Goal: Task Accomplishment & Management: Use online tool/utility

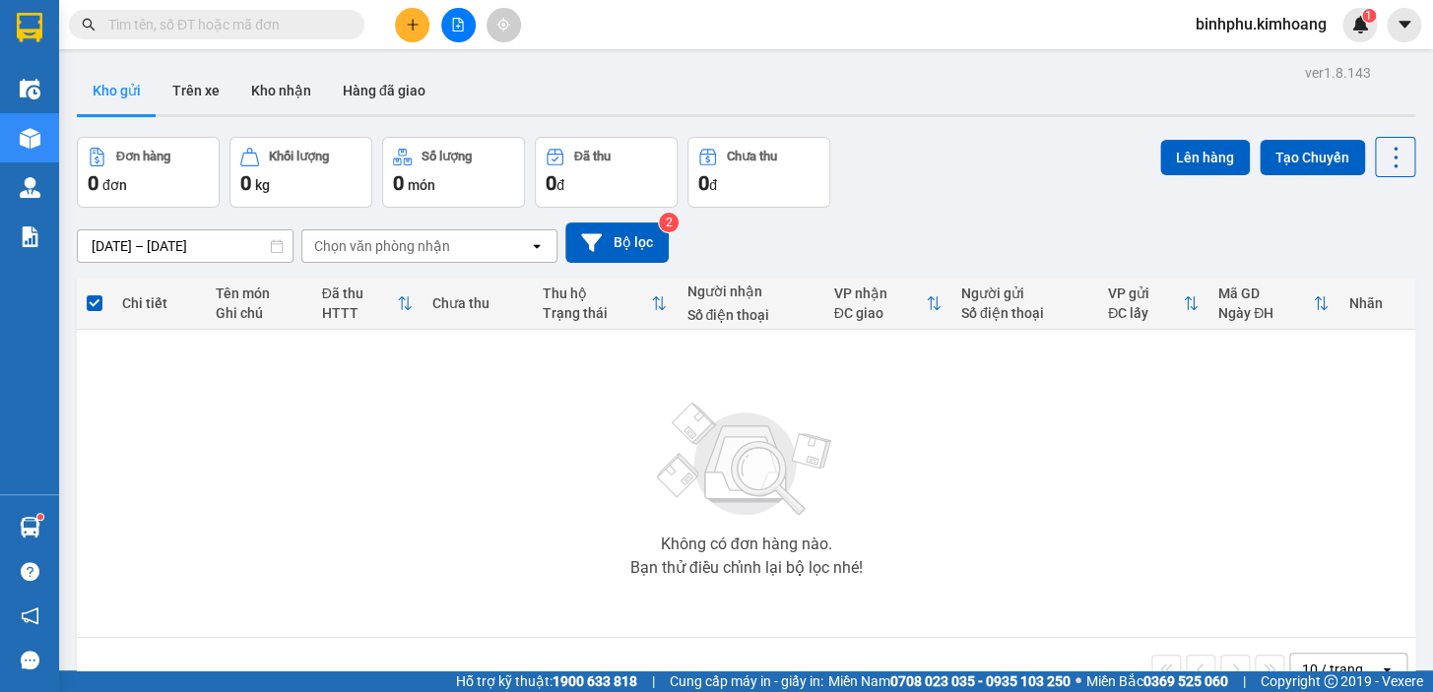
click at [320, 24] on input "text" at bounding box center [224, 25] width 232 height 22
click at [461, 22] on icon "file-add" at bounding box center [458, 25] width 11 height 14
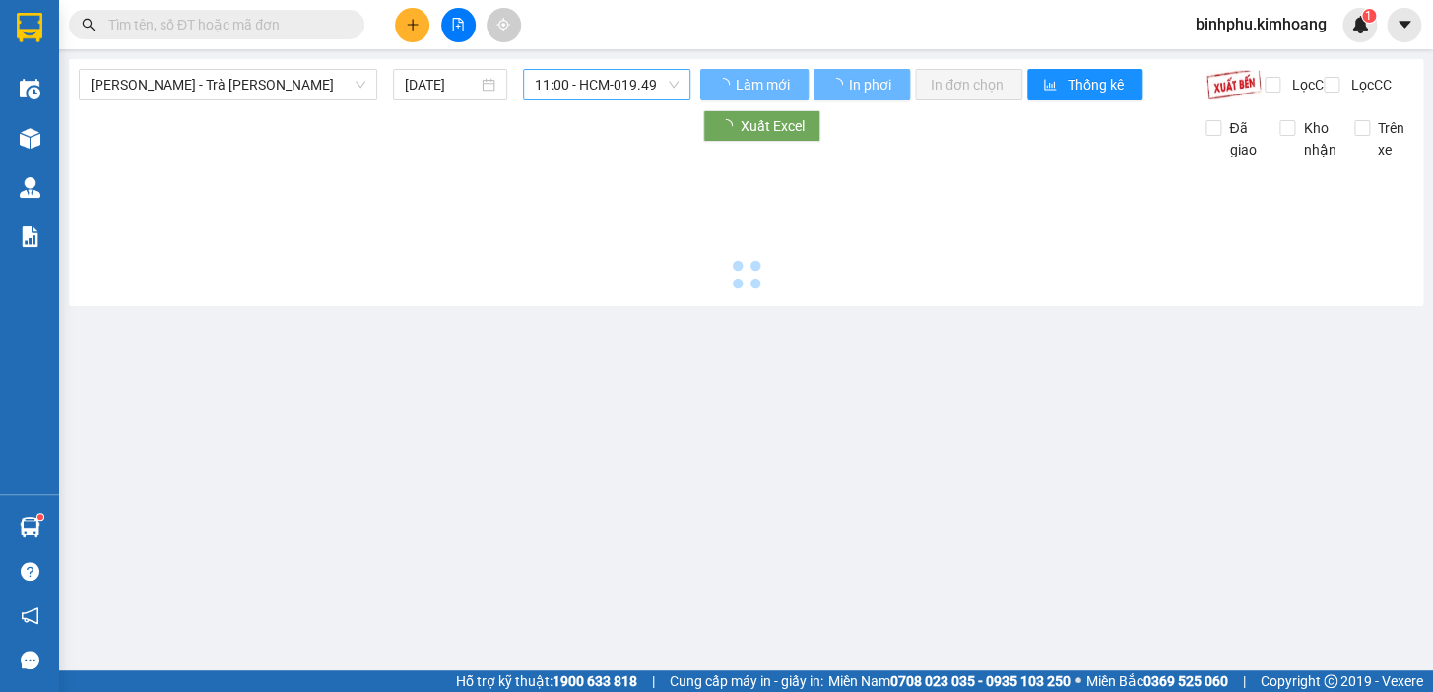
click at [548, 94] on span "11:00 - HCM-019.49" at bounding box center [607, 85] width 144 height 30
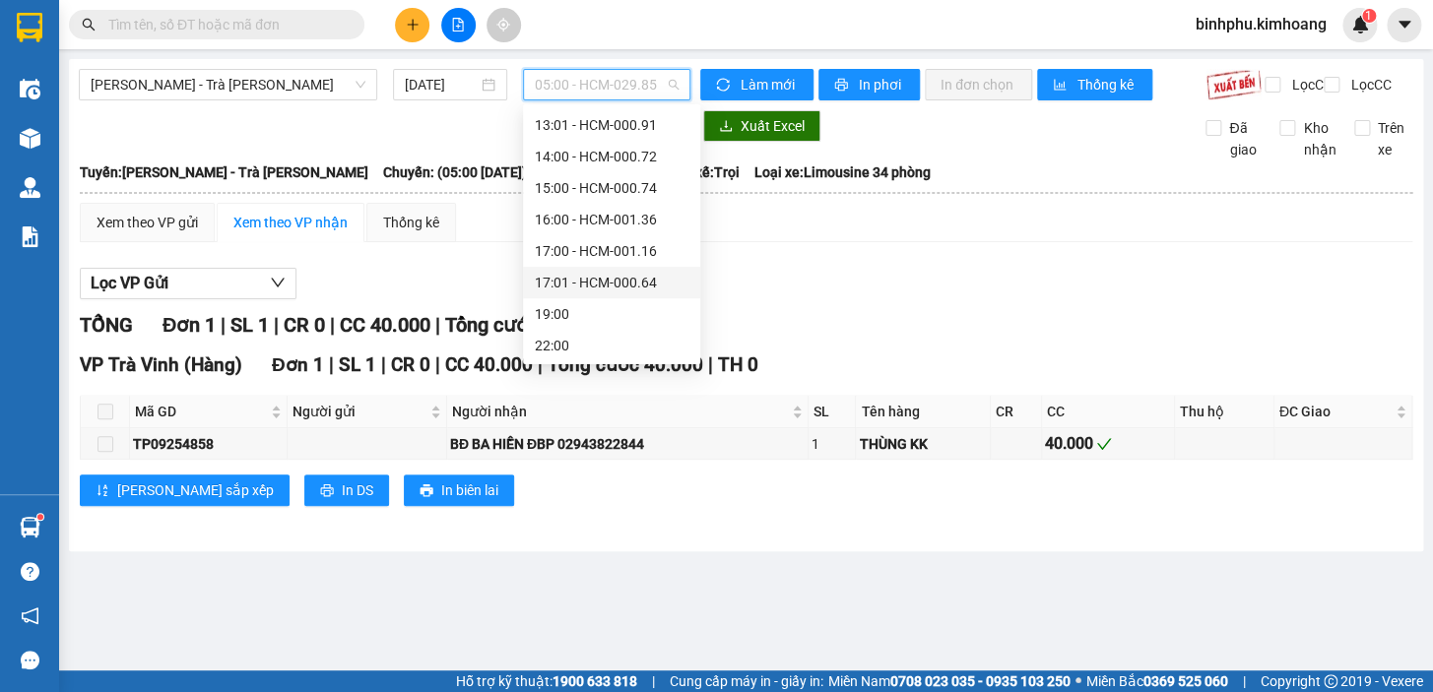
scroll to position [288, 0]
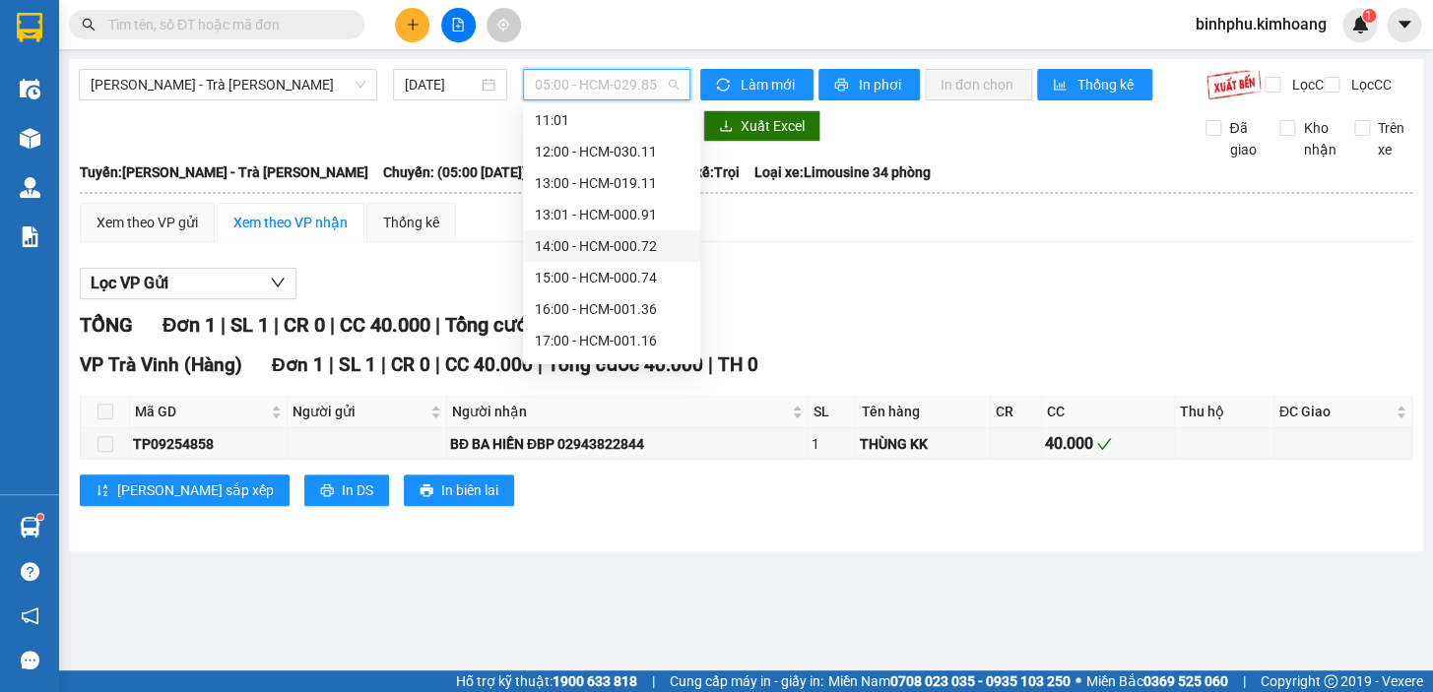
click at [624, 239] on div "14:00 - HCM-000.72" at bounding box center [612, 246] width 154 height 22
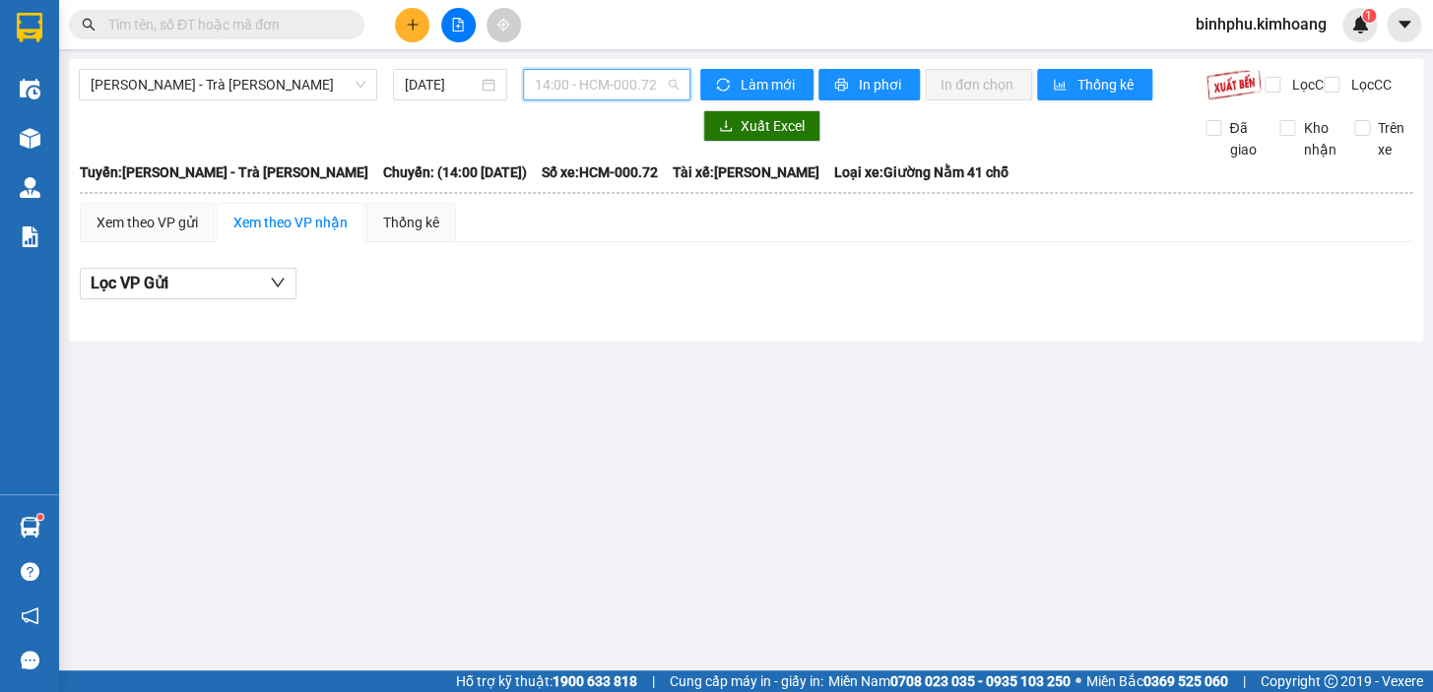
click at [569, 80] on span "14:00 - HCM-000.72" at bounding box center [607, 85] width 144 height 30
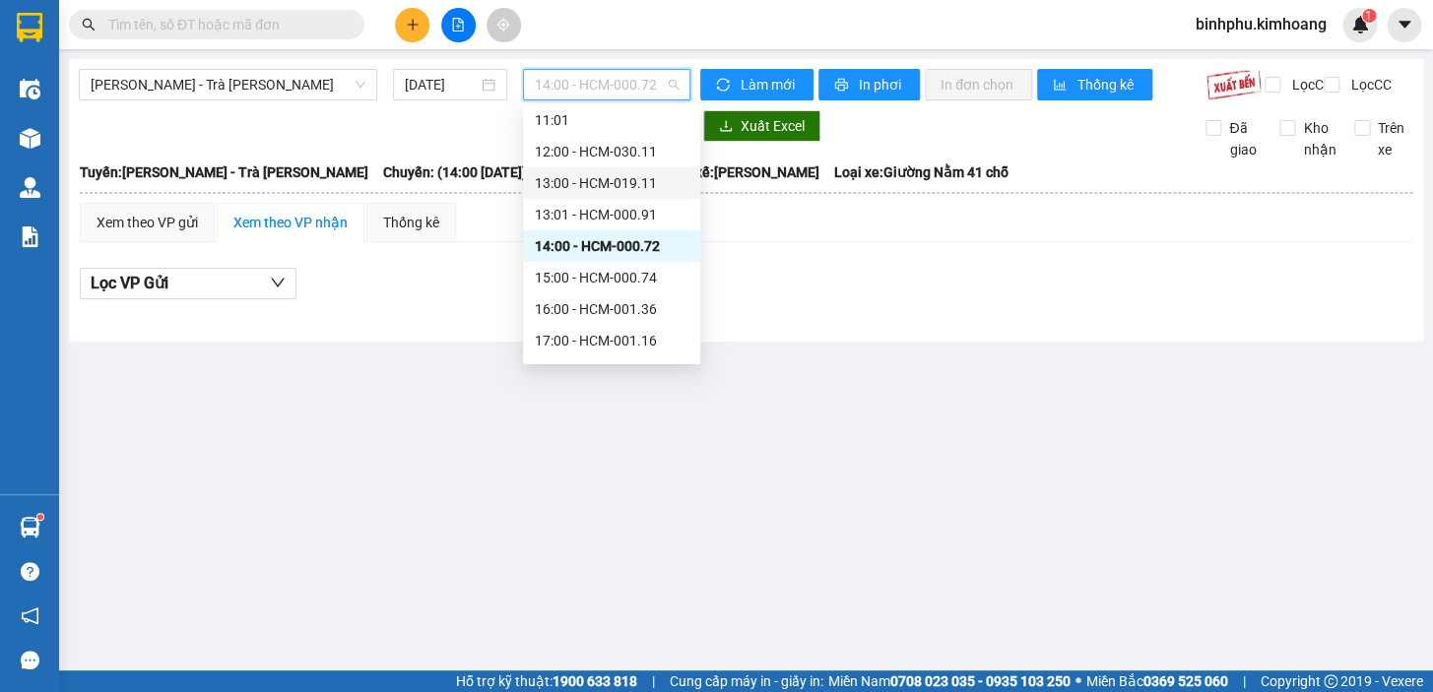
click at [607, 172] on div "13:00 - HCM-019.11" at bounding box center [612, 183] width 154 height 22
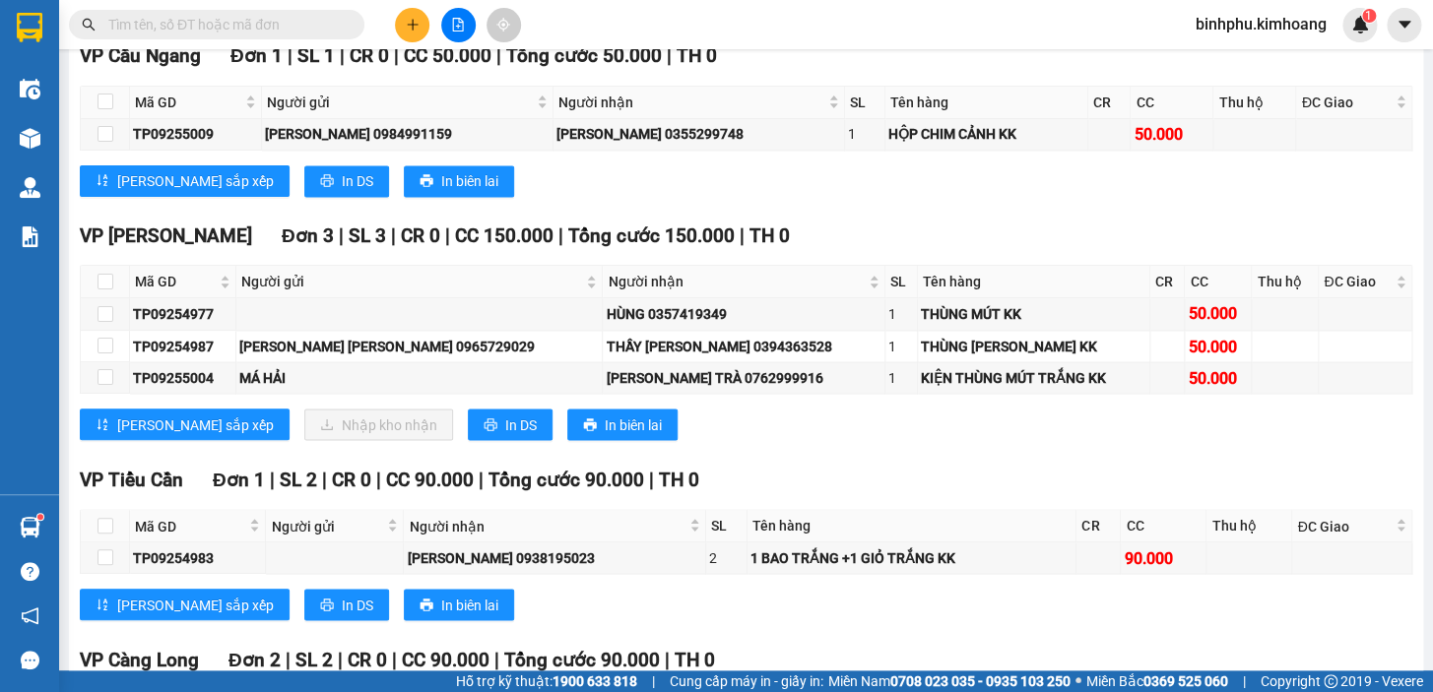
scroll to position [1253, 0]
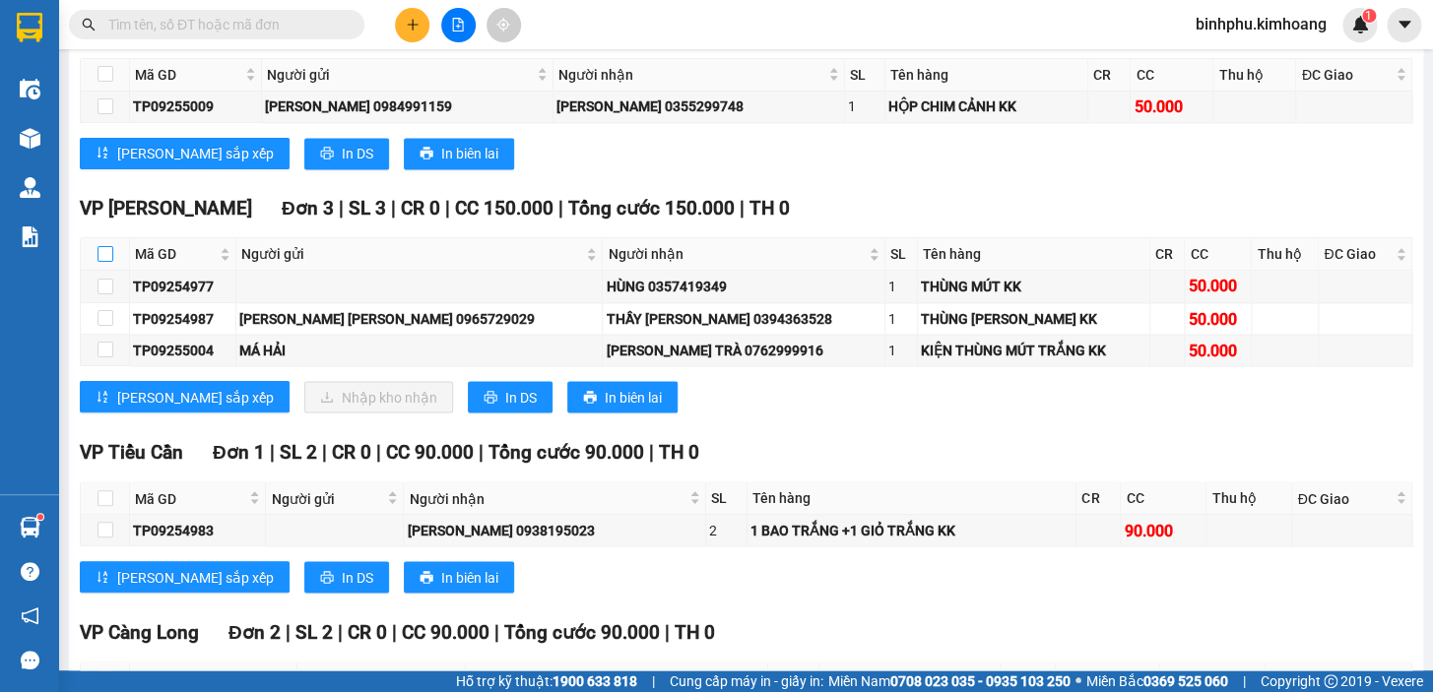
click at [98, 262] on input "checkbox" at bounding box center [105, 254] width 16 height 16
checkbox input "true"
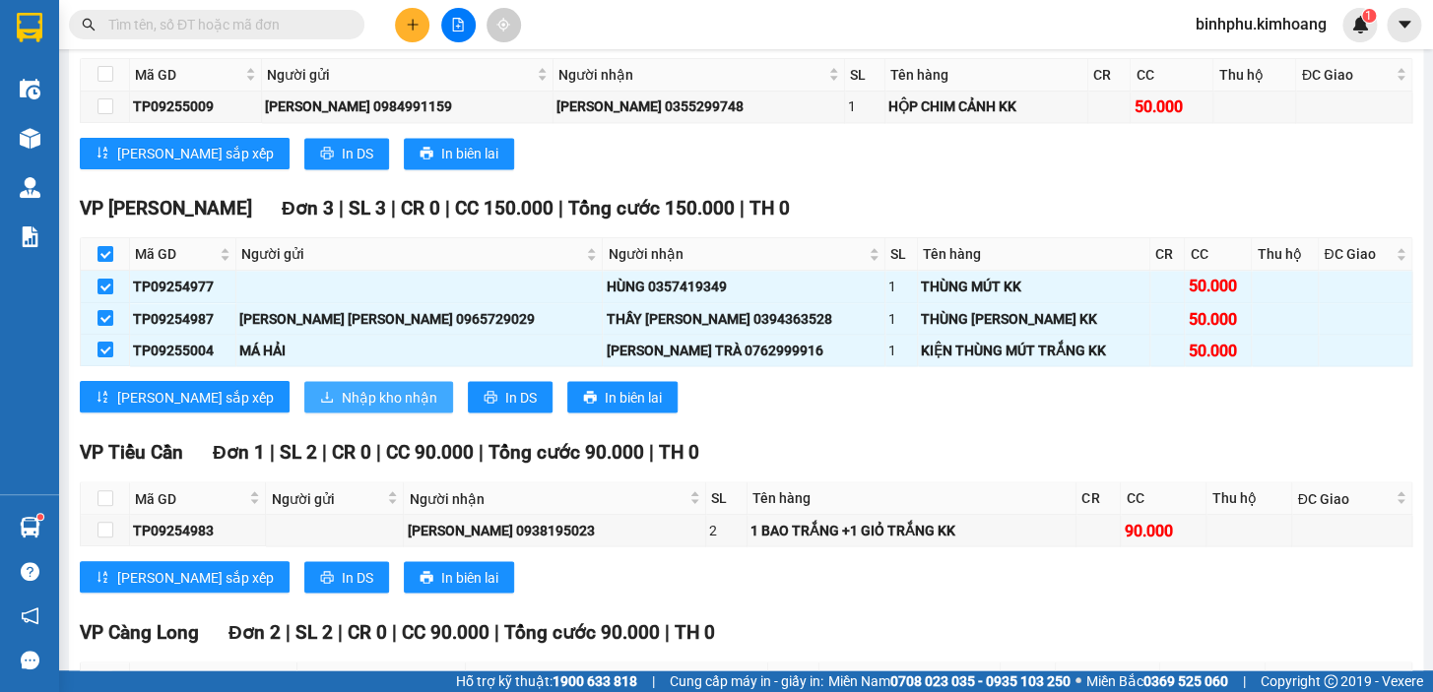
click at [342, 401] on span "Nhập kho nhận" at bounding box center [390, 397] width 96 height 22
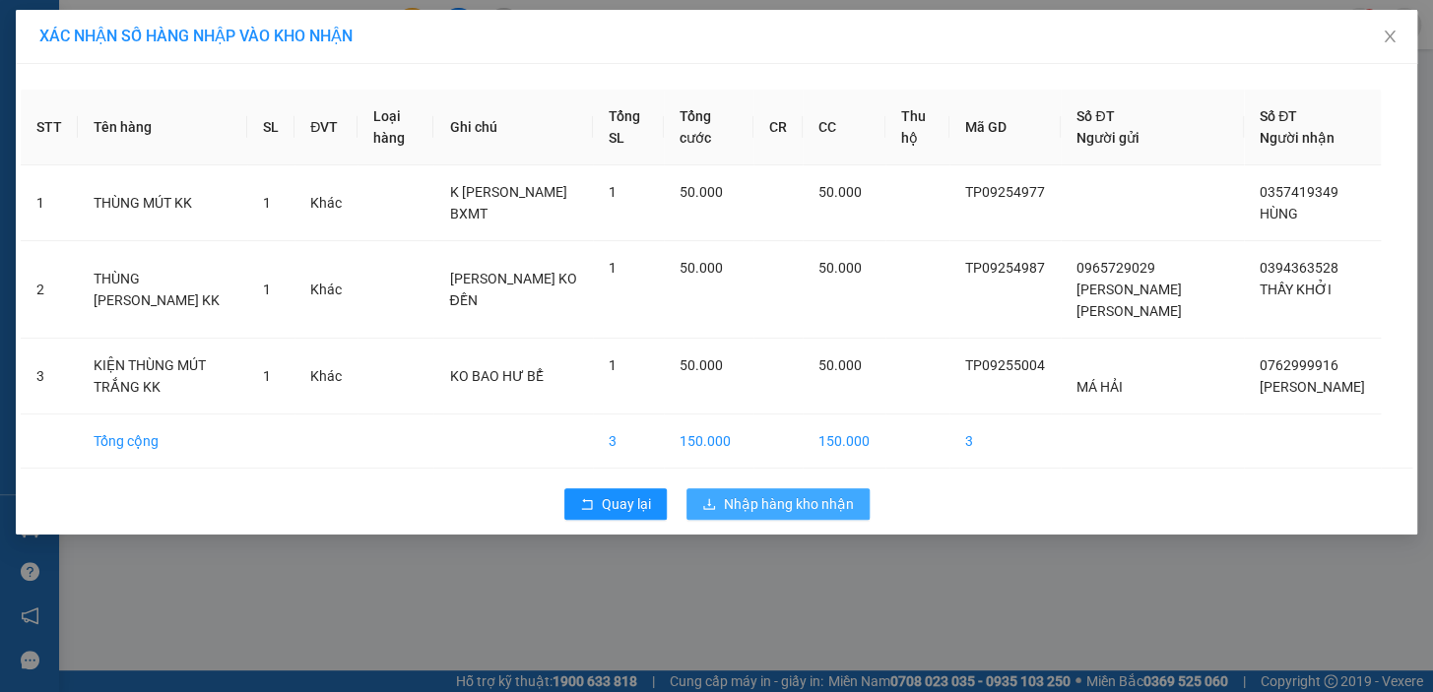
click at [780, 520] on button "Nhập hàng kho nhận" at bounding box center [777, 504] width 183 height 32
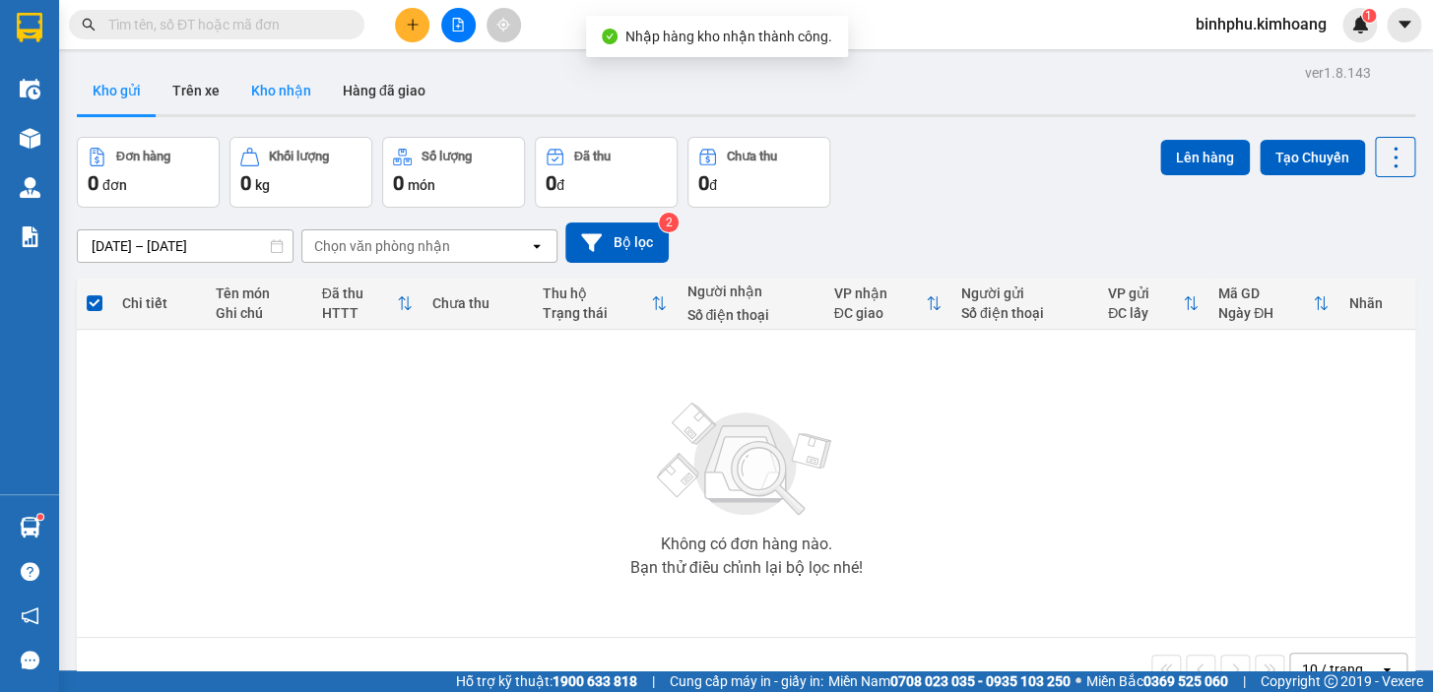
click at [256, 92] on button "Kho nhận" at bounding box center [281, 90] width 92 height 47
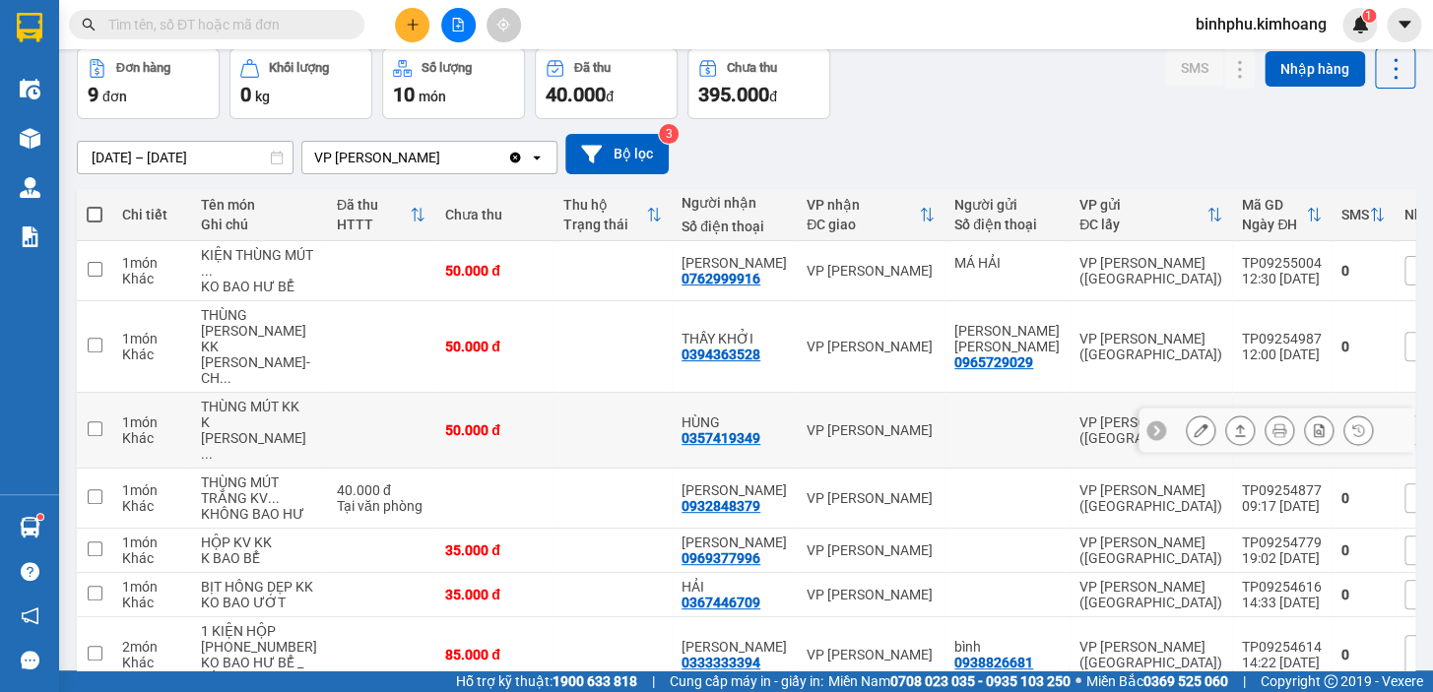
scroll to position [89, 0]
drag, startPoint x: 636, startPoint y: 462, endPoint x: 741, endPoint y: 462, distance: 104.4
click at [741, 462] on tr "1 món [PERSON_NAME] MÚT KK K [PERSON_NAME] ... 50.000 [PERSON_NAME] 0357419349 …" at bounding box center [799, 431] width 1445 height 76
checkbox input "true"
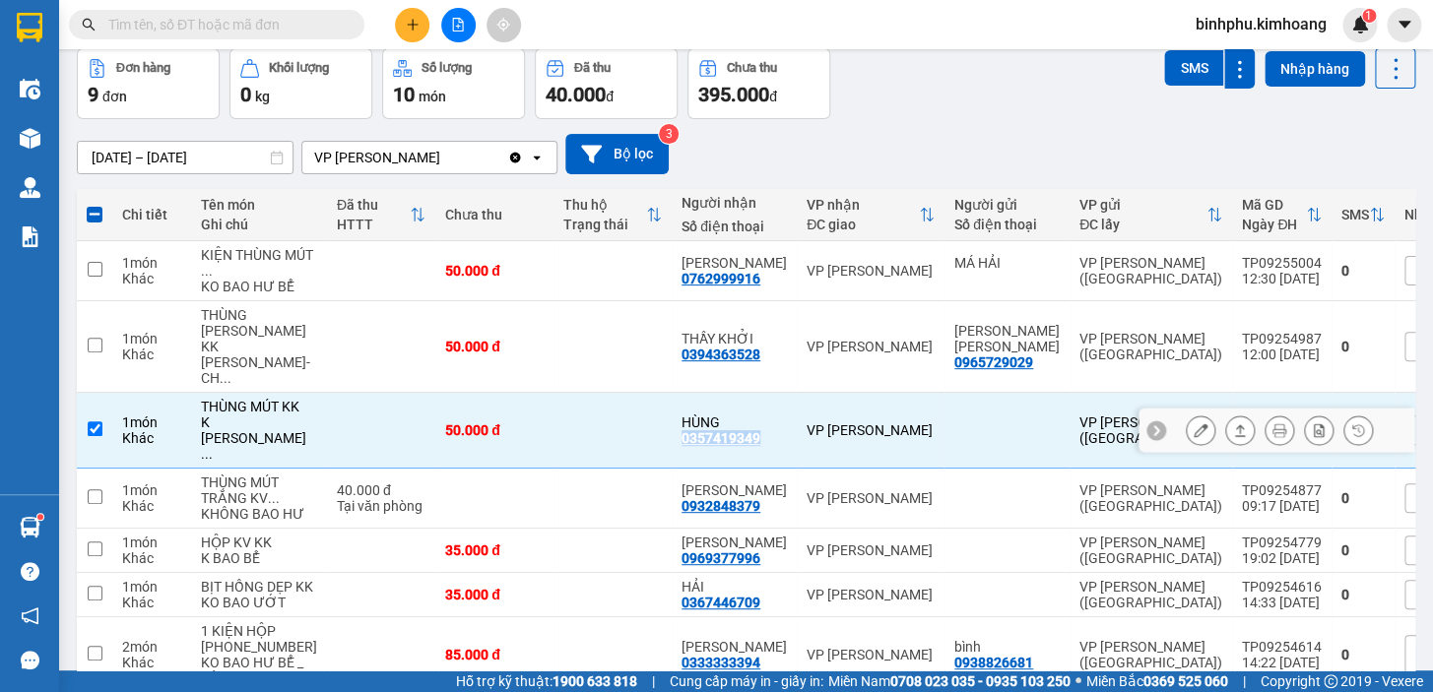
copy div "0357419349"
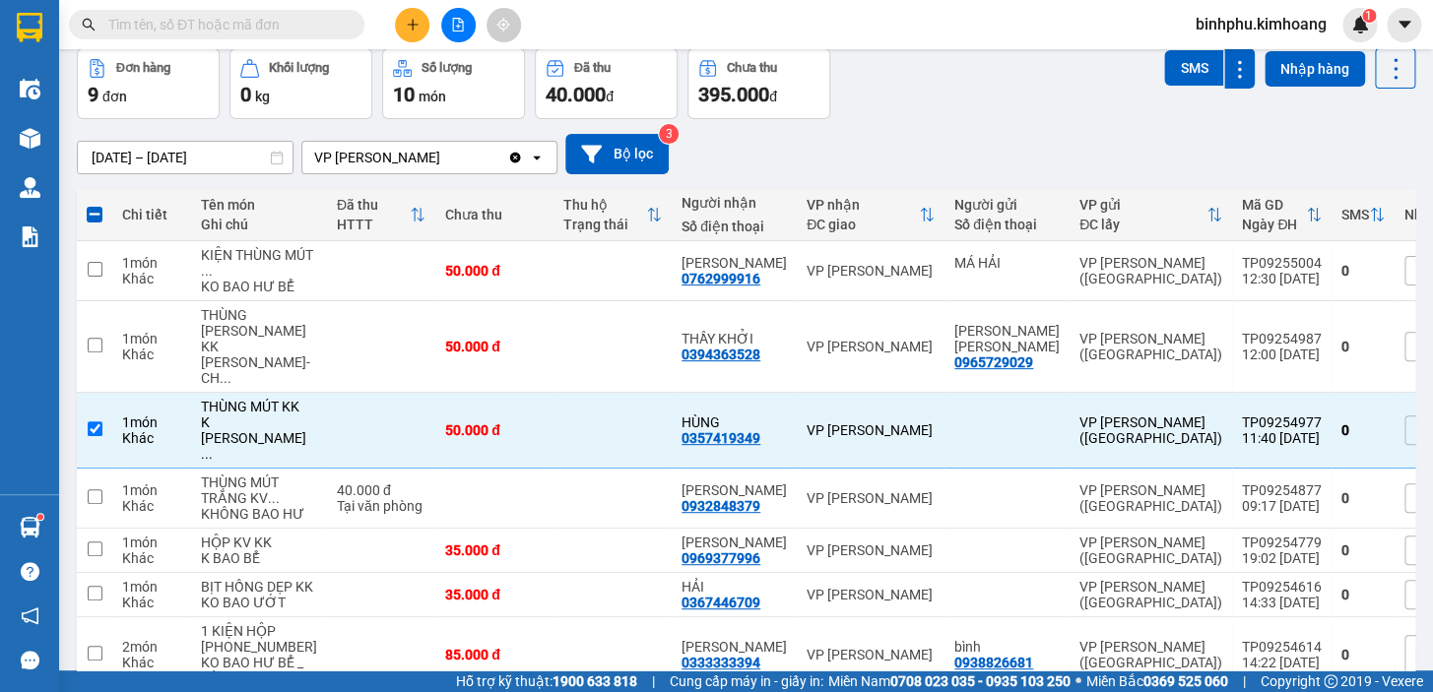
click at [124, 32] on input "text" at bounding box center [224, 25] width 232 height 22
paste input "0357419349"
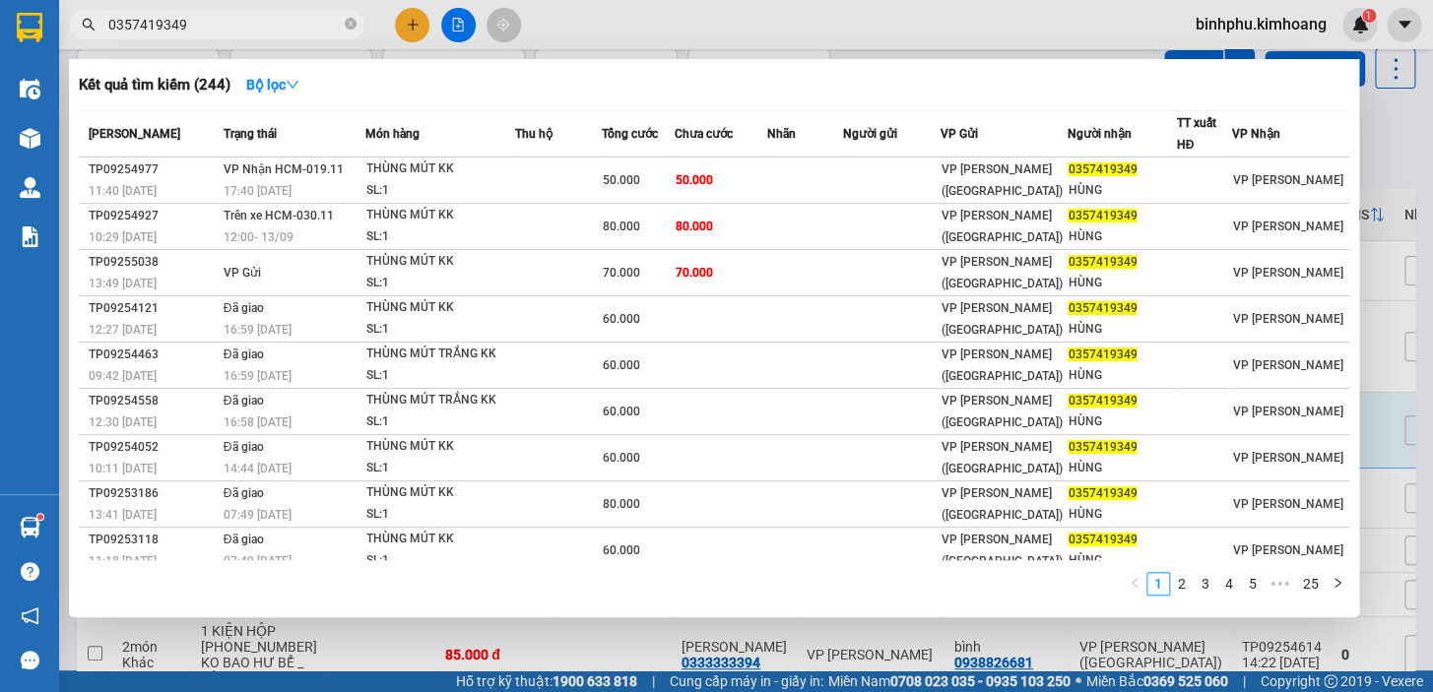
type input "0357419349"
click at [409, 646] on div at bounding box center [716, 346] width 1433 height 692
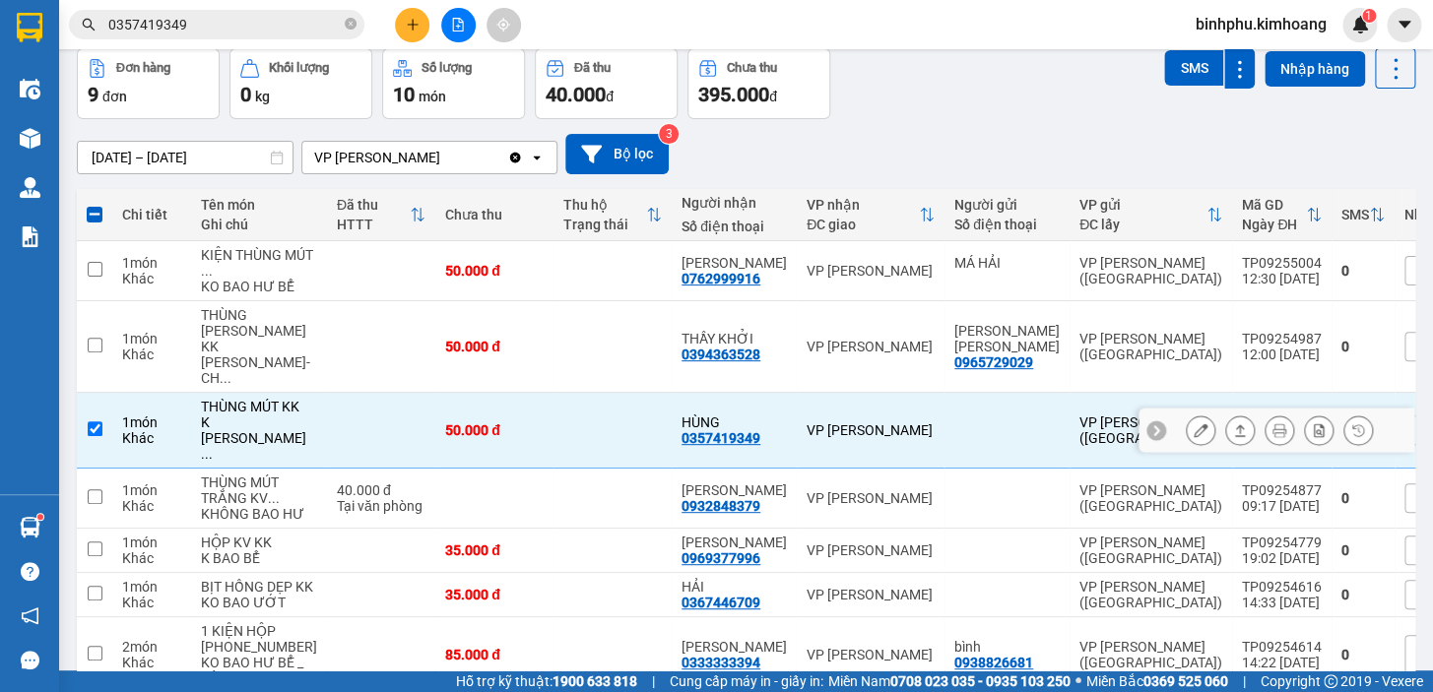
click at [613, 452] on td at bounding box center [612, 431] width 118 height 76
checkbox input "false"
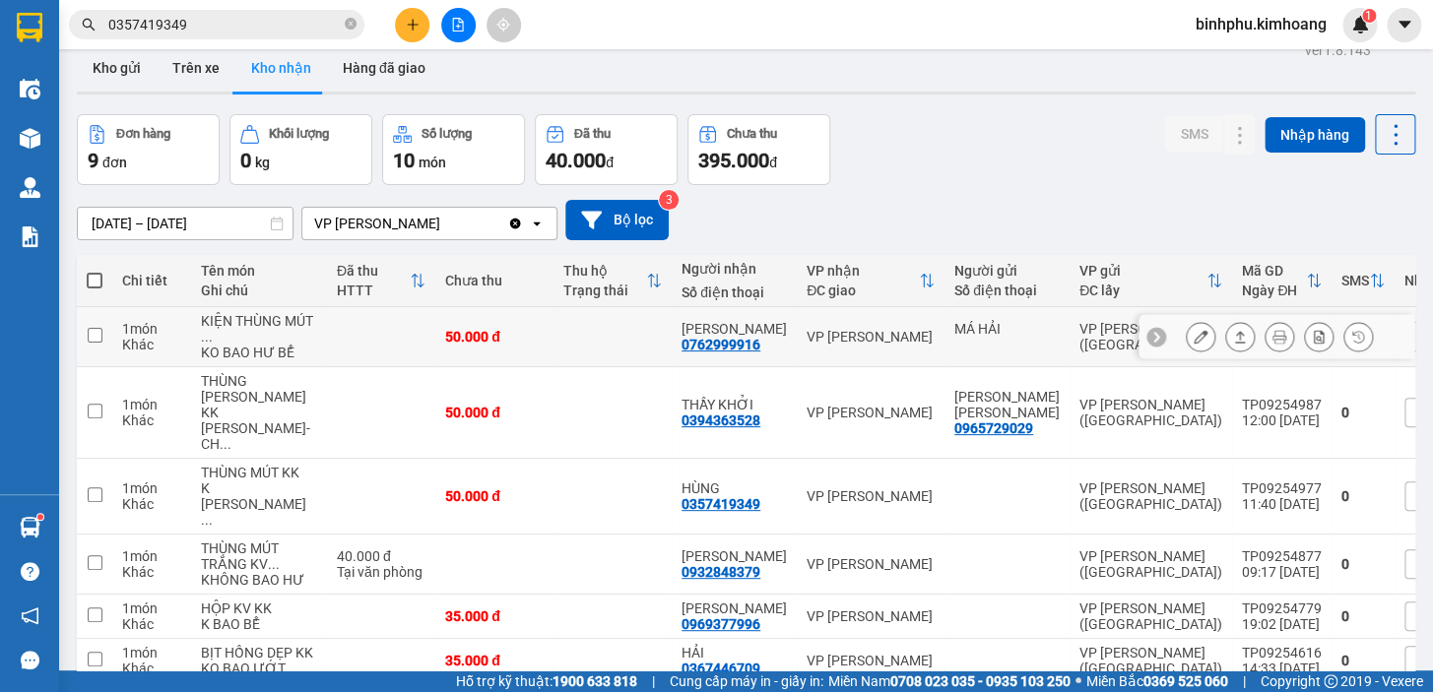
scroll to position [0, 0]
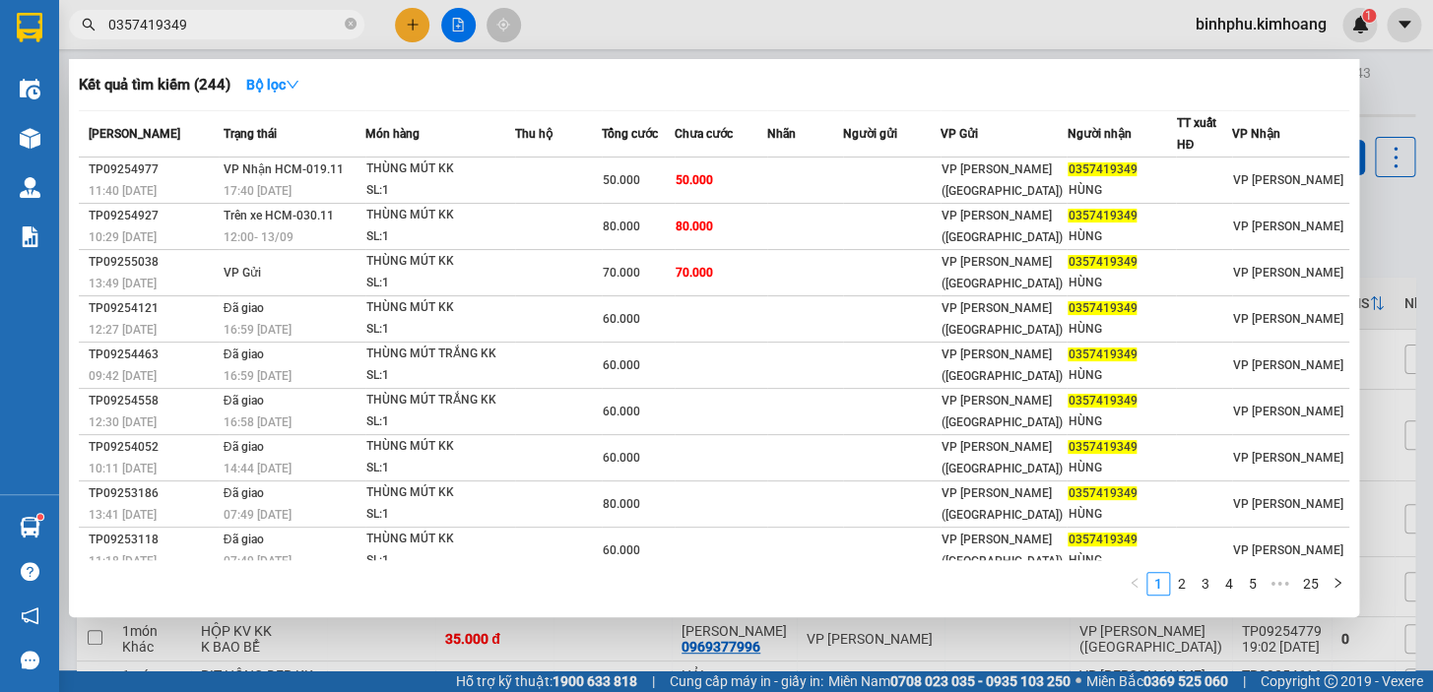
click at [265, 33] on input "0357419349" at bounding box center [224, 25] width 232 height 22
type input "0"
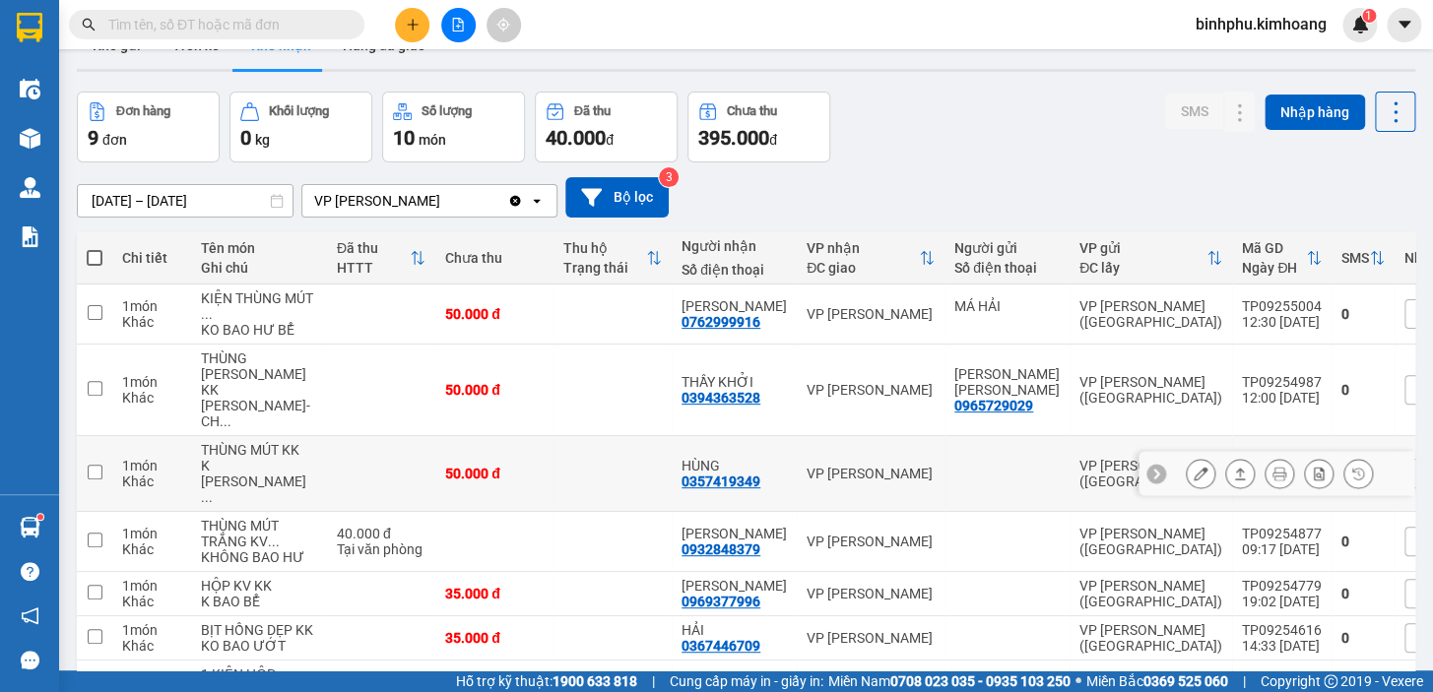
scroll to position [89, 0]
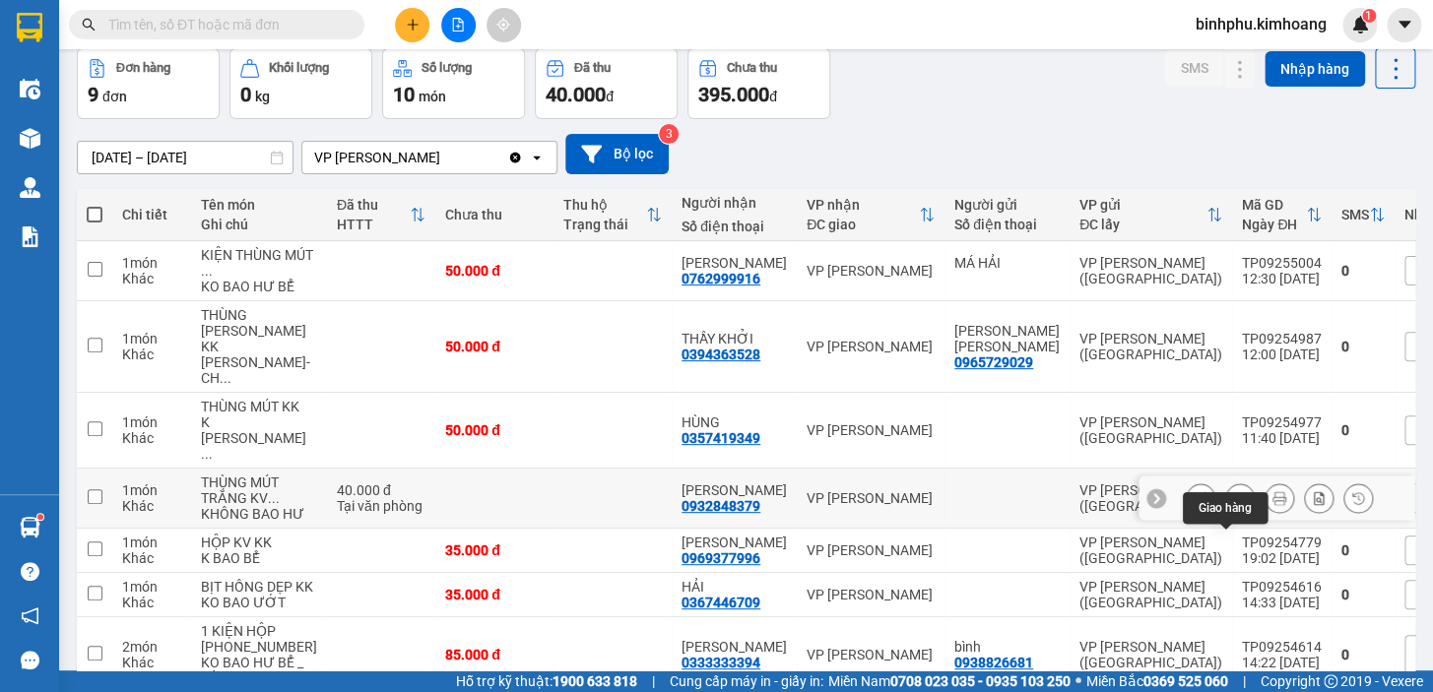
click at [1226, 516] on button at bounding box center [1240, 499] width 28 height 34
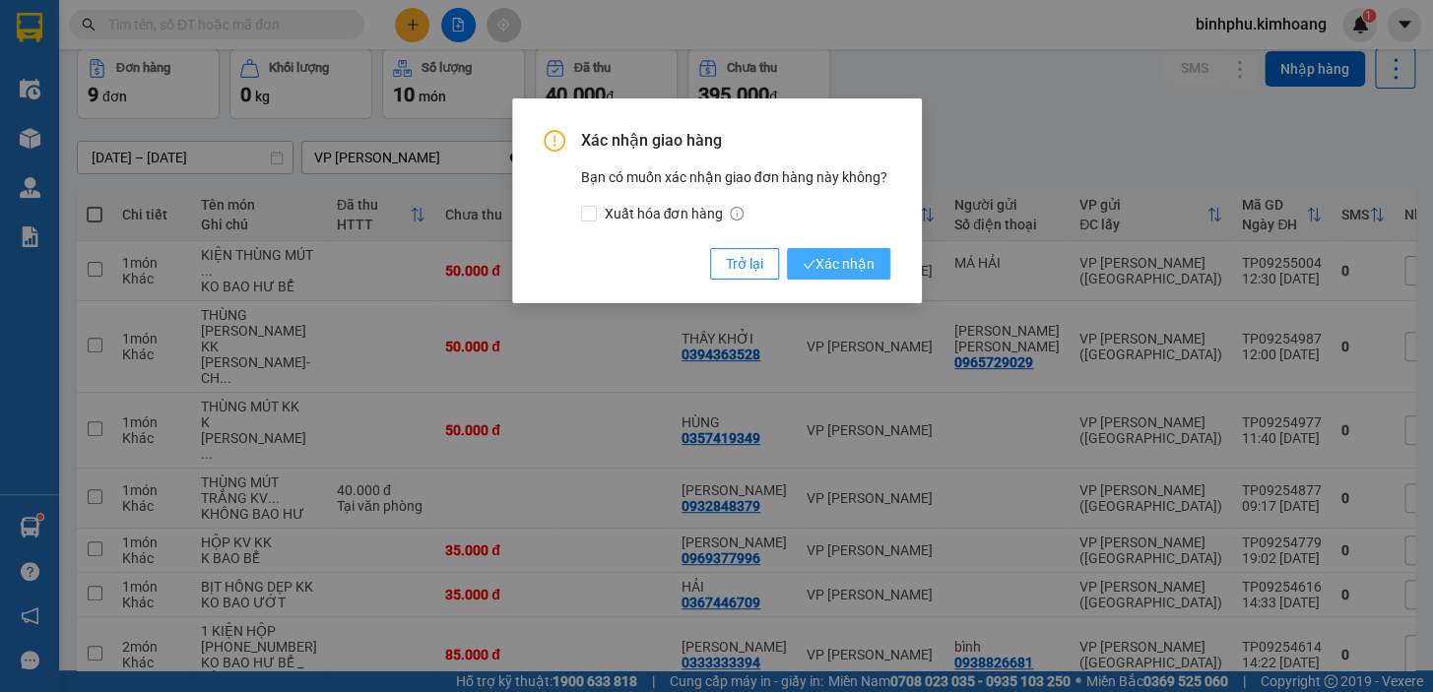
click at [852, 271] on span "Xác nhận" at bounding box center [839, 264] width 72 height 22
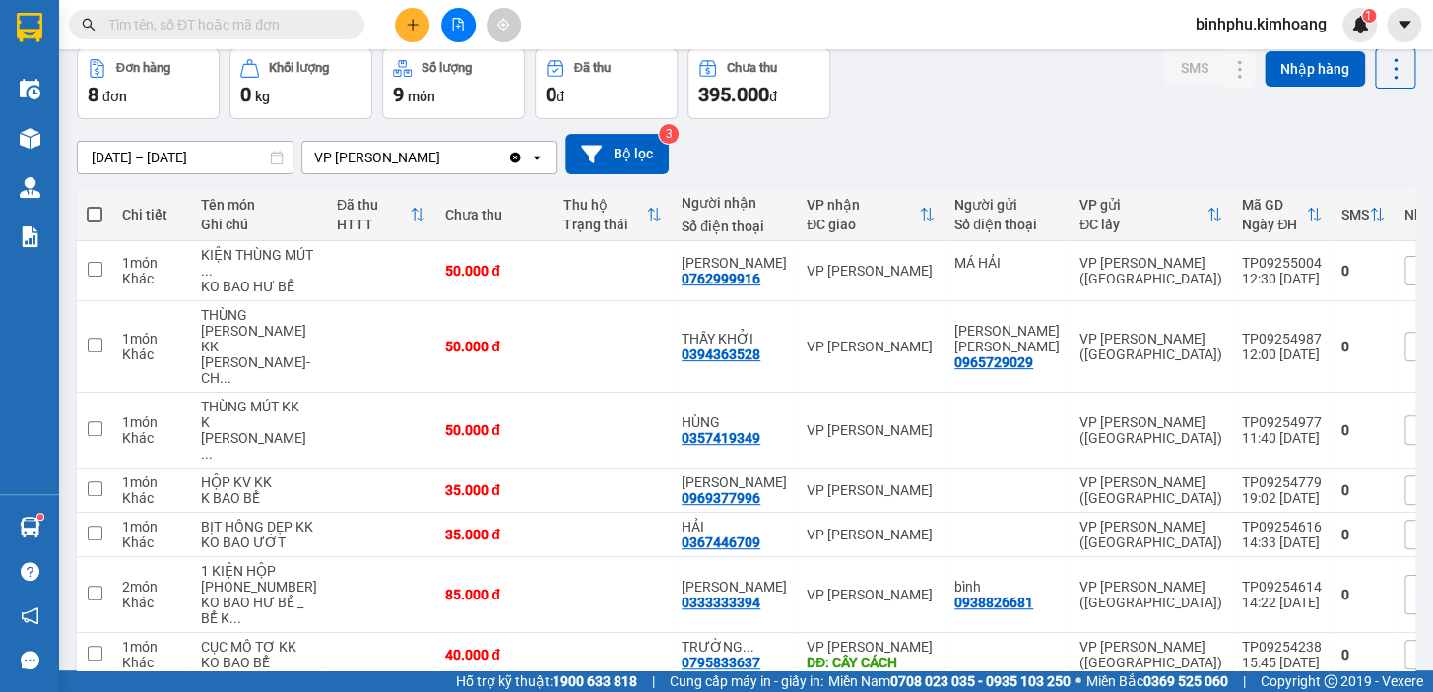
click at [183, 20] on input "text" at bounding box center [224, 25] width 232 height 22
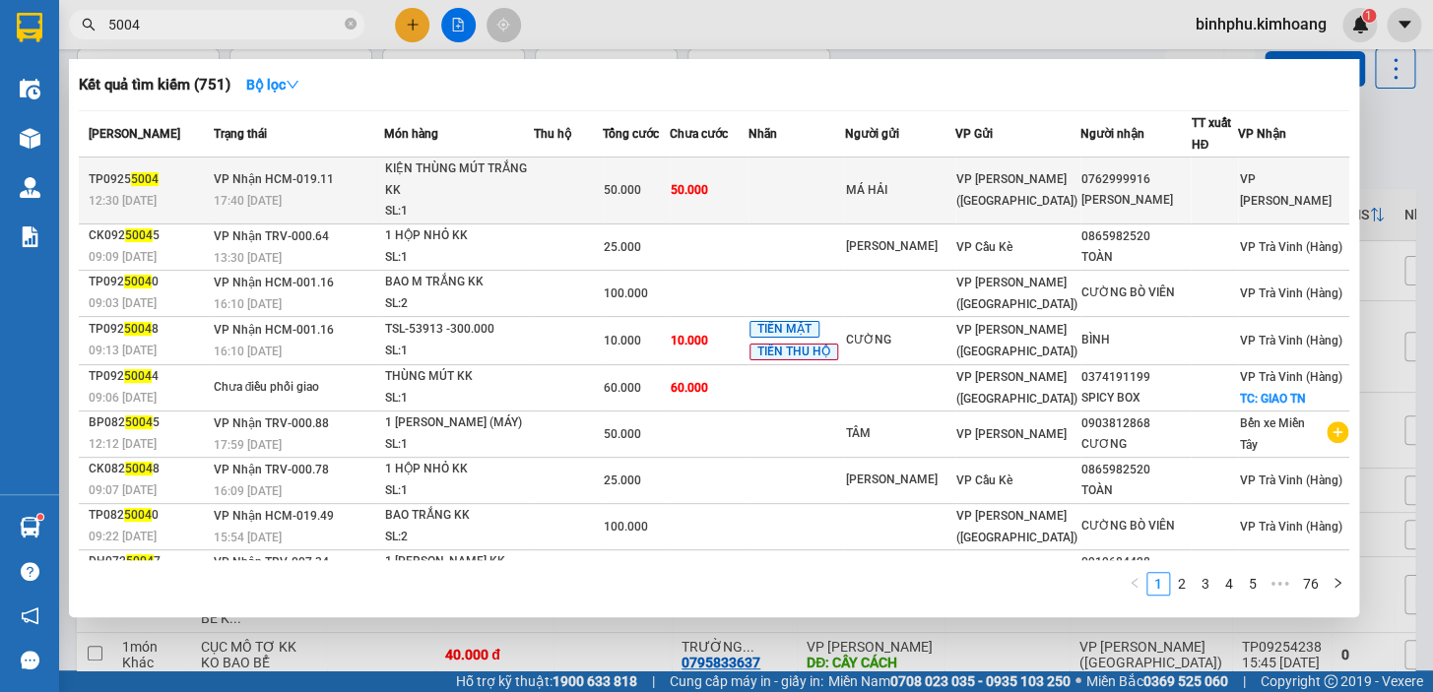
type input "5004"
click at [532, 188] on div "KIỆN THÙNG MÚT TRẮNG KK" at bounding box center [458, 180] width 148 height 42
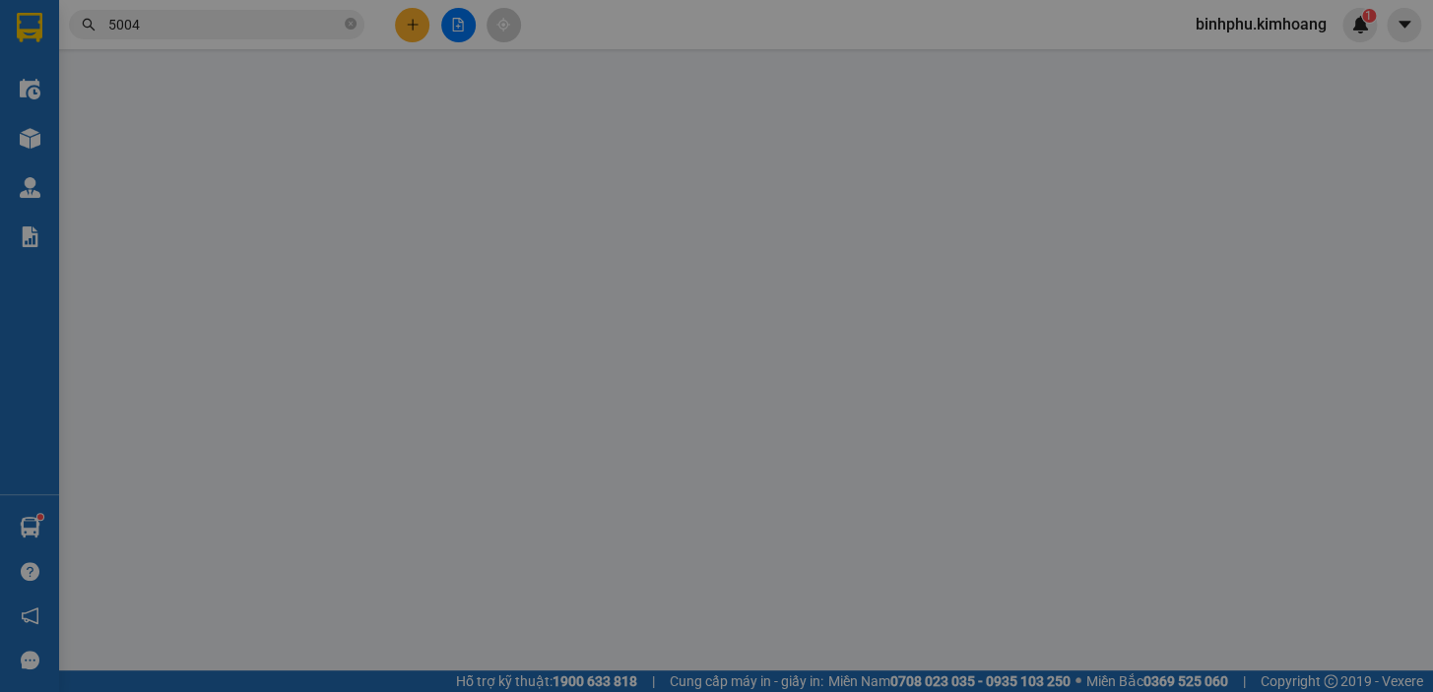
type input "MÁ HẢI"
type input "0762999916"
type input "[PERSON_NAME]"
type input "50.000"
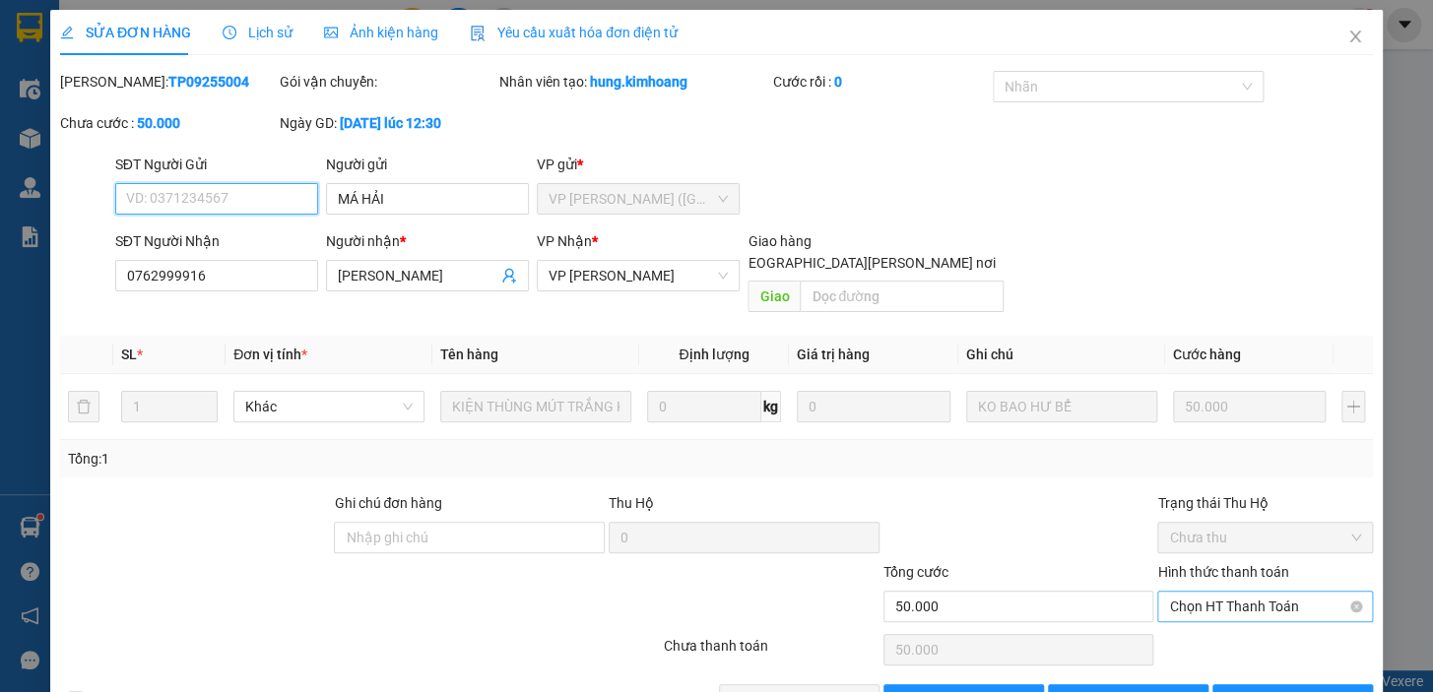
click at [1203, 592] on span "Chọn HT Thanh Toán" at bounding box center [1265, 607] width 192 height 30
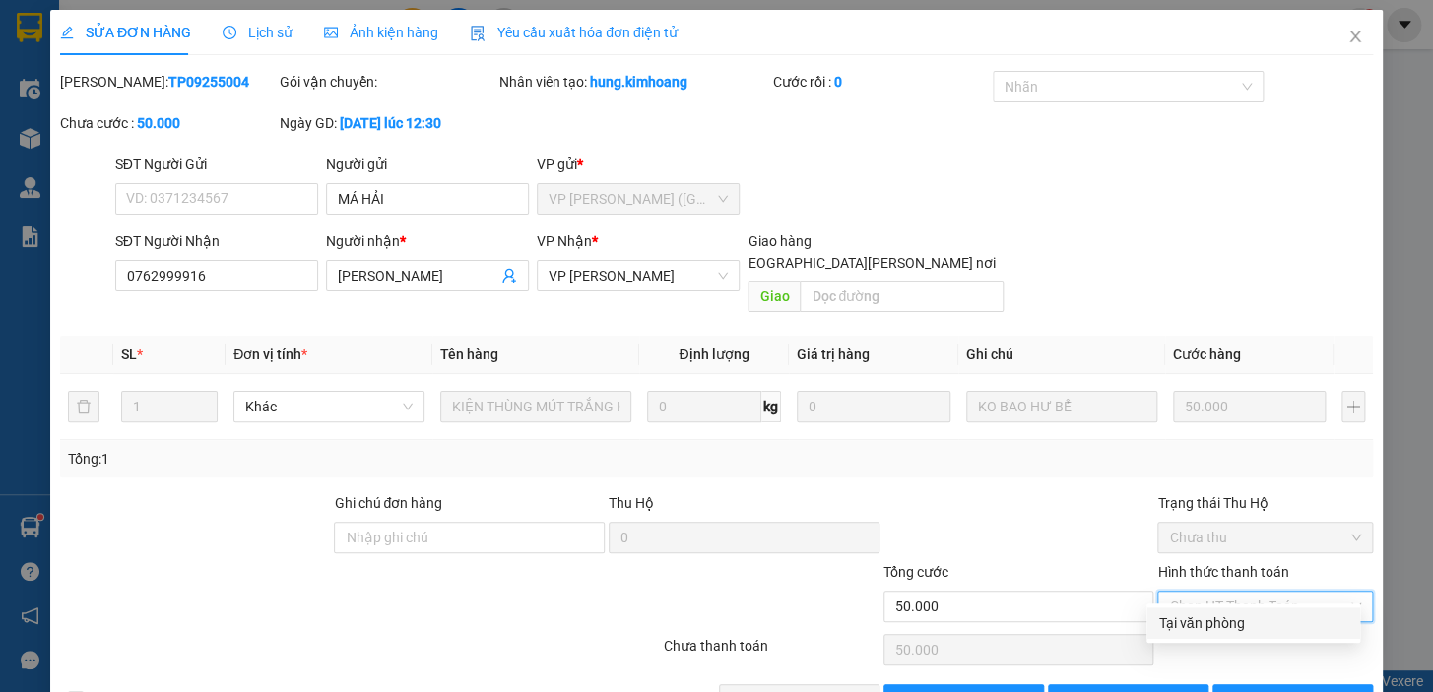
click at [1225, 626] on div "Tại văn phòng" at bounding box center [1253, 624] width 190 height 22
type input "0"
click at [841, 684] on button "[PERSON_NAME] và [PERSON_NAME] hàng" at bounding box center [799, 700] width 161 height 32
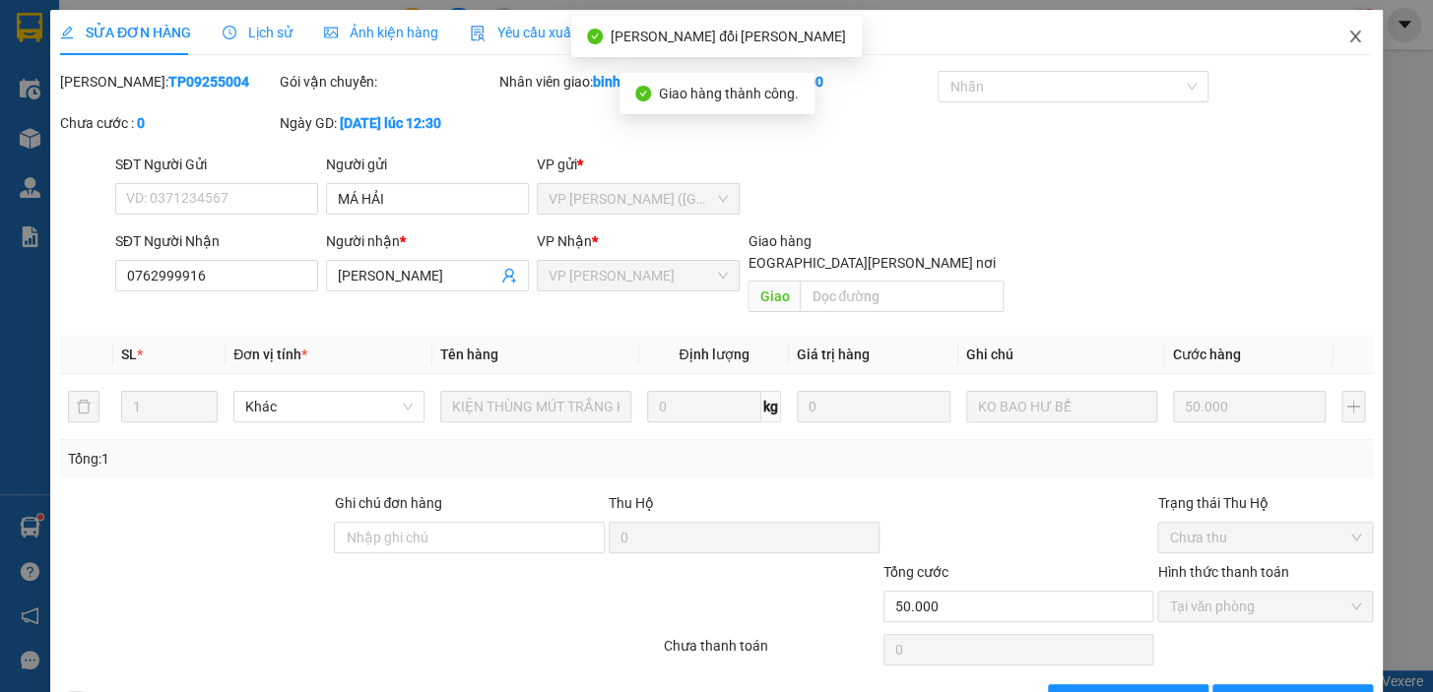
click at [1340, 21] on span "Close" at bounding box center [1355, 37] width 55 height 55
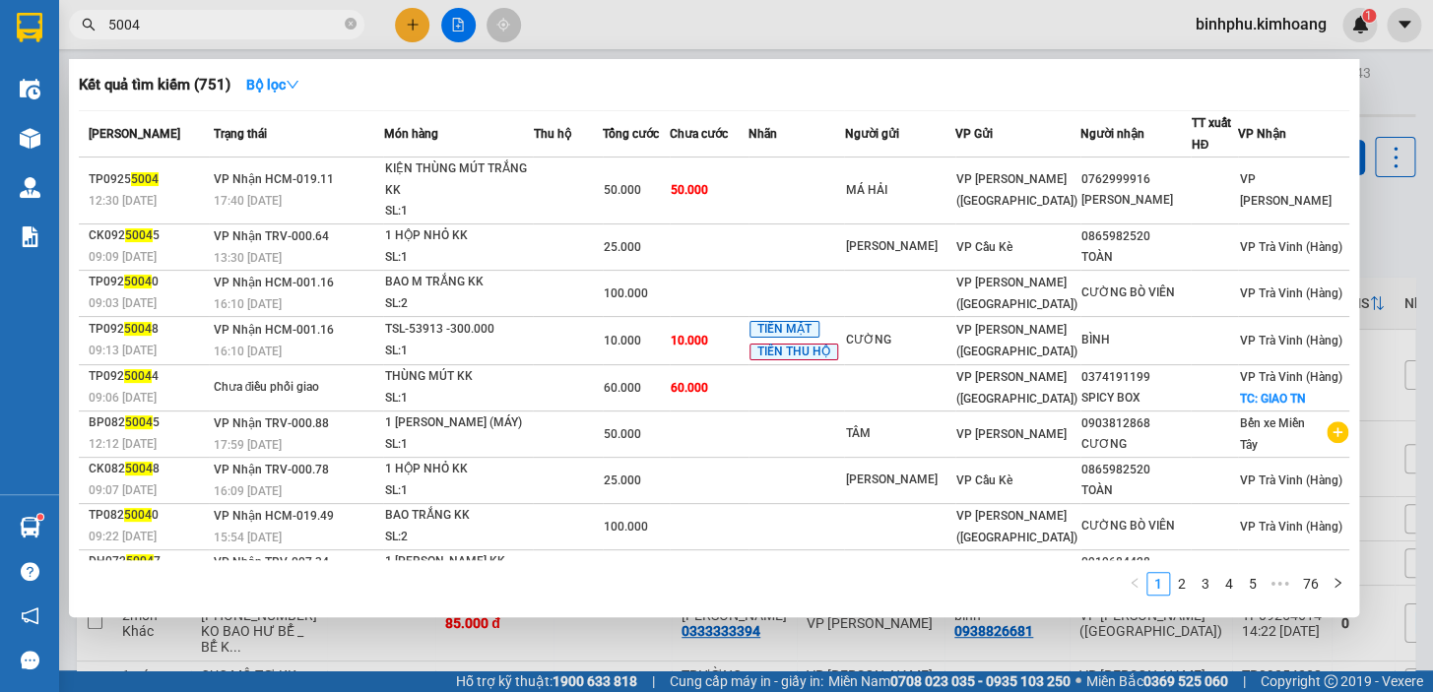
drag, startPoint x: 217, startPoint y: 27, endPoint x: 226, endPoint y: 21, distance: 10.7
click at [217, 26] on input "5004" at bounding box center [224, 25] width 232 height 22
type input "5"
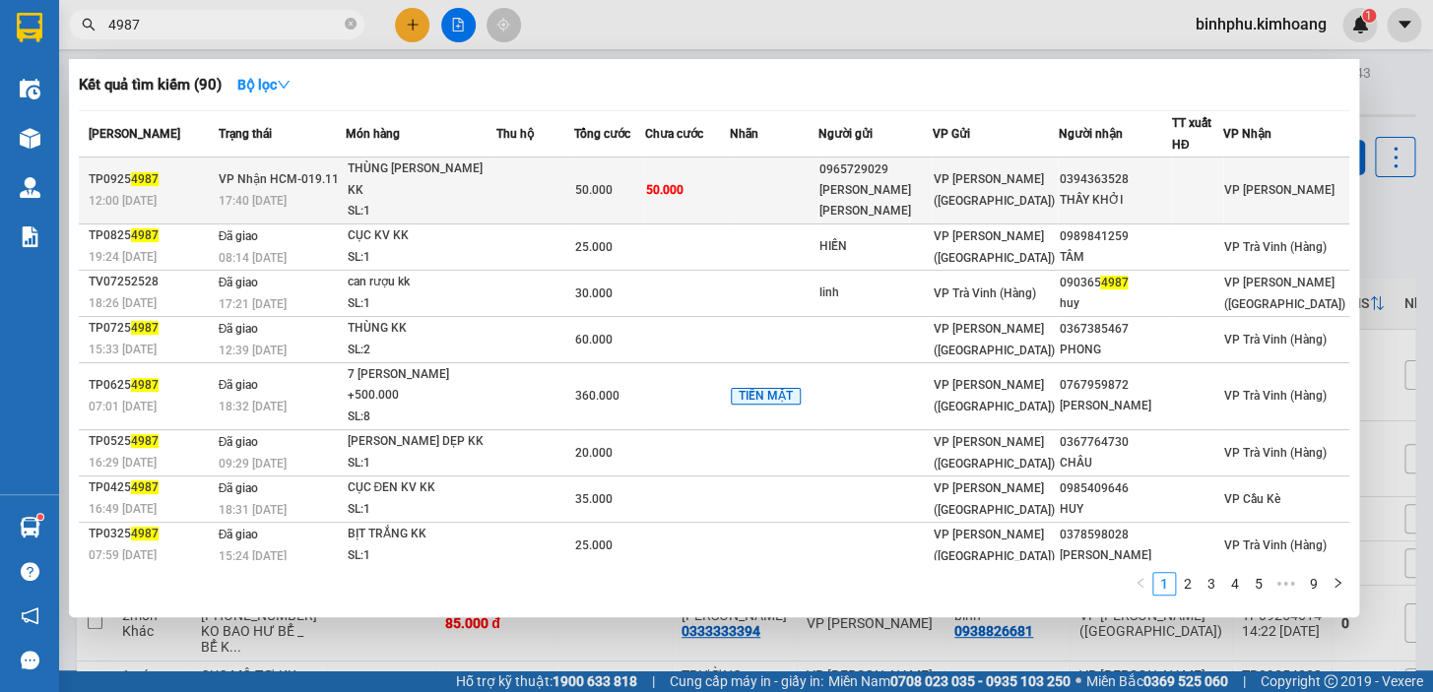
type input "4987"
click at [716, 183] on td "50.000" at bounding box center [687, 191] width 86 height 67
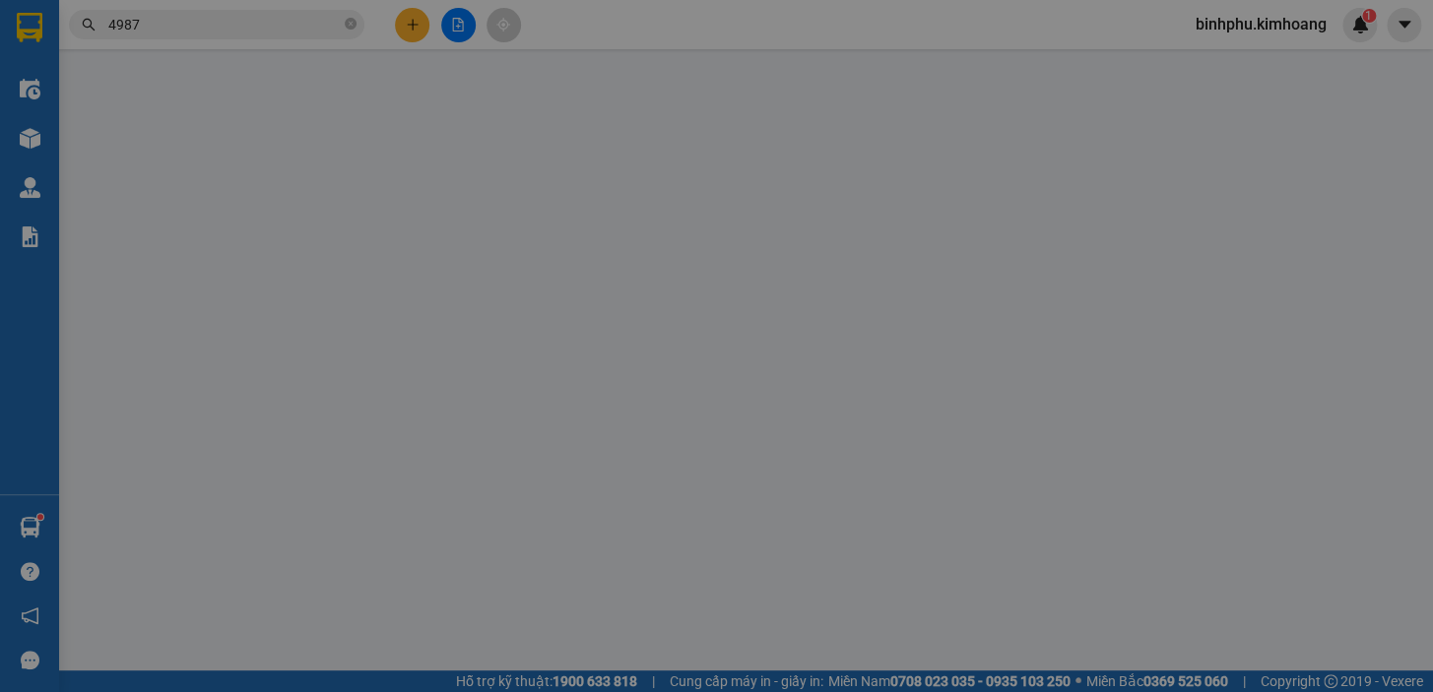
type input "0965729029"
type input "[PERSON_NAME] [PERSON_NAME]"
type input "0394363528"
type input "THẦY KHỞI"
type input "50.000"
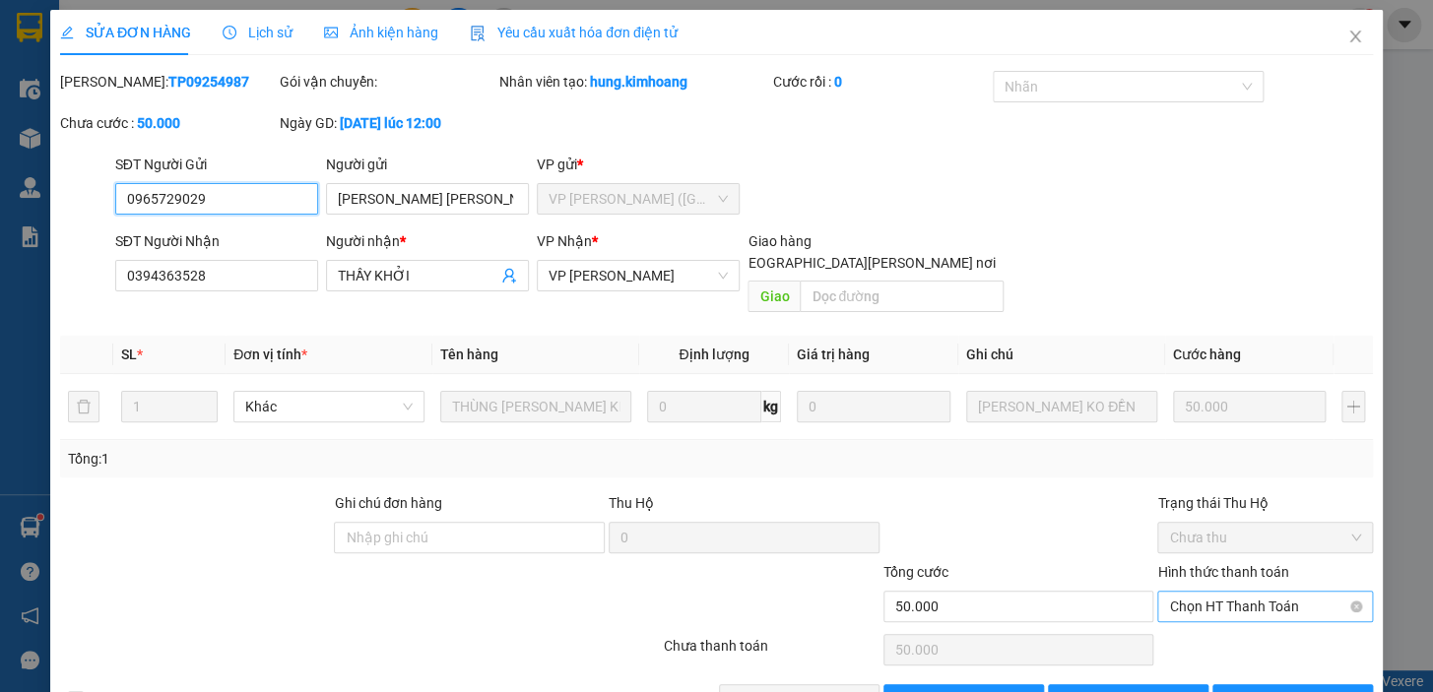
click at [1186, 592] on span "Chọn HT Thanh Toán" at bounding box center [1265, 607] width 192 height 30
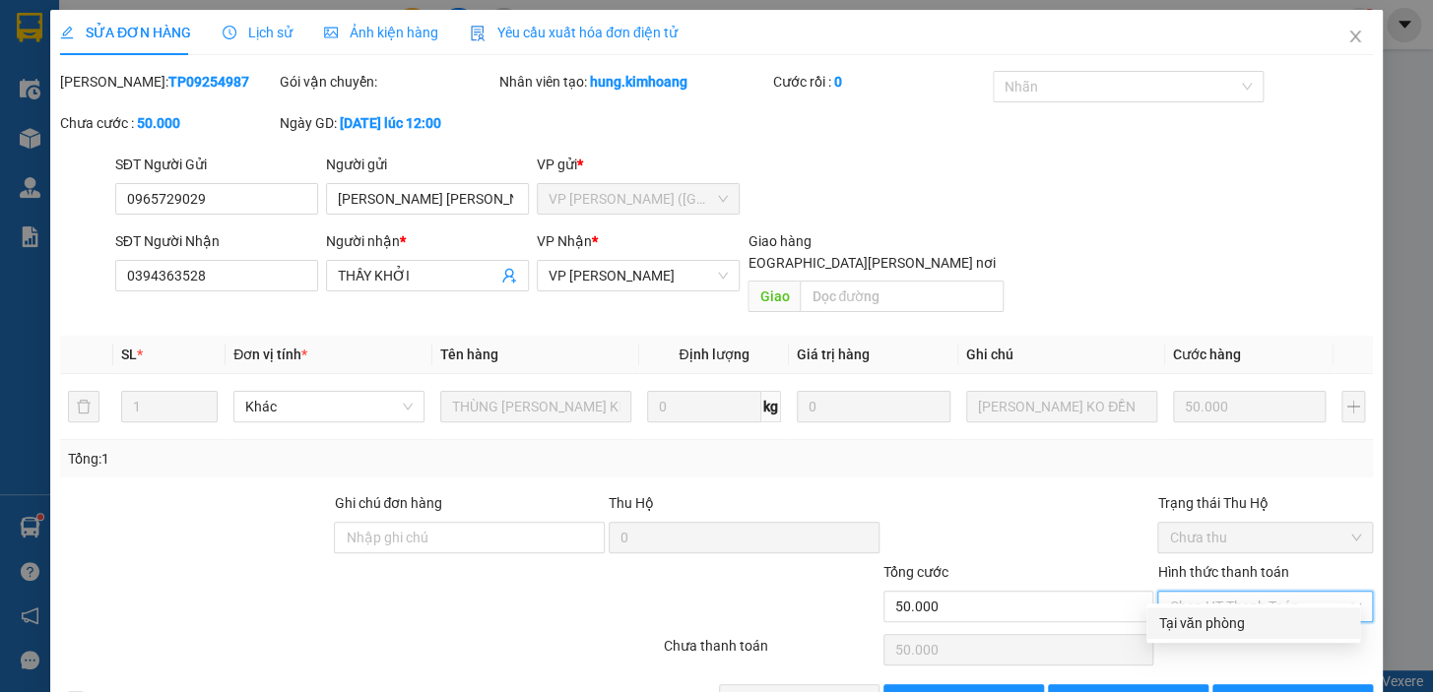
drag, startPoint x: 1192, startPoint y: 617, endPoint x: 1139, endPoint y: 635, distance: 55.4
click at [1192, 617] on div "Tại văn phòng" at bounding box center [1253, 624] width 190 height 22
type input "0"
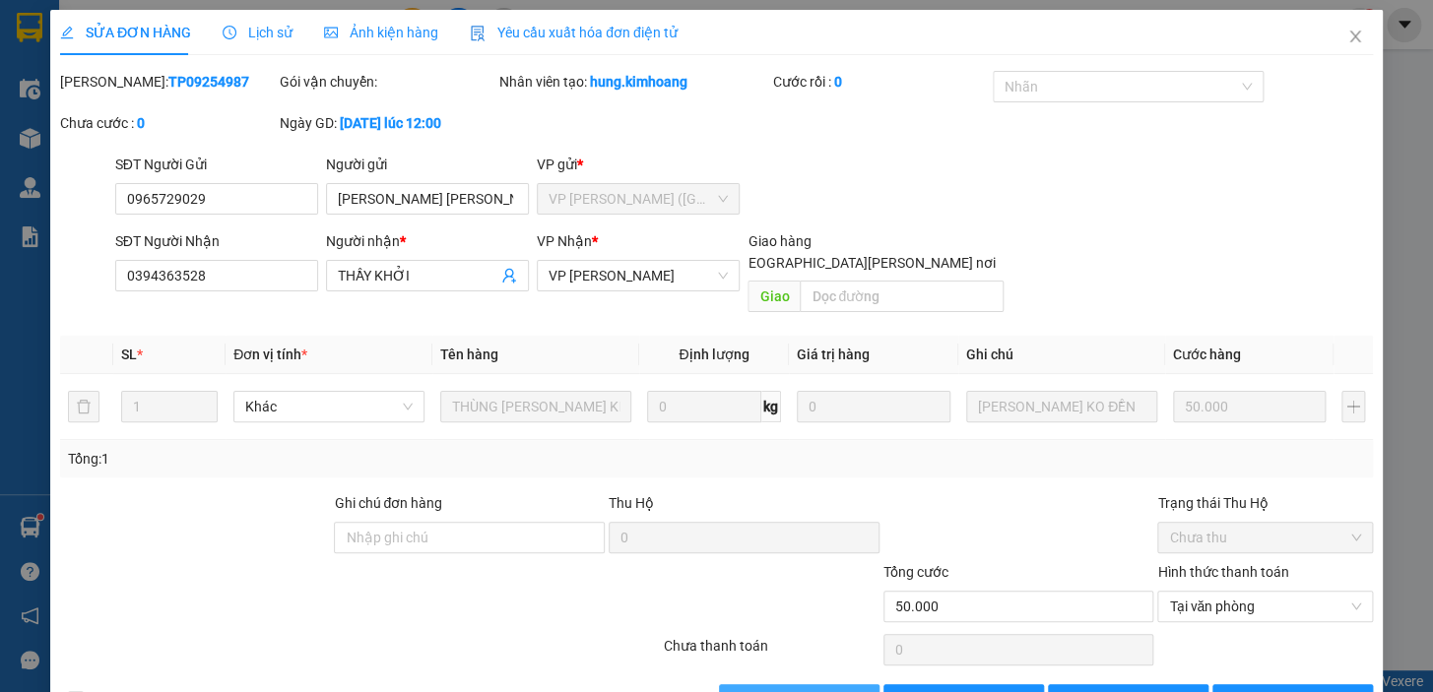
click at [807, 689] on span "[PERSON_NAME] và [PERSON_NAME] hàng" at bounding box center [889, 700] width 266 height 22
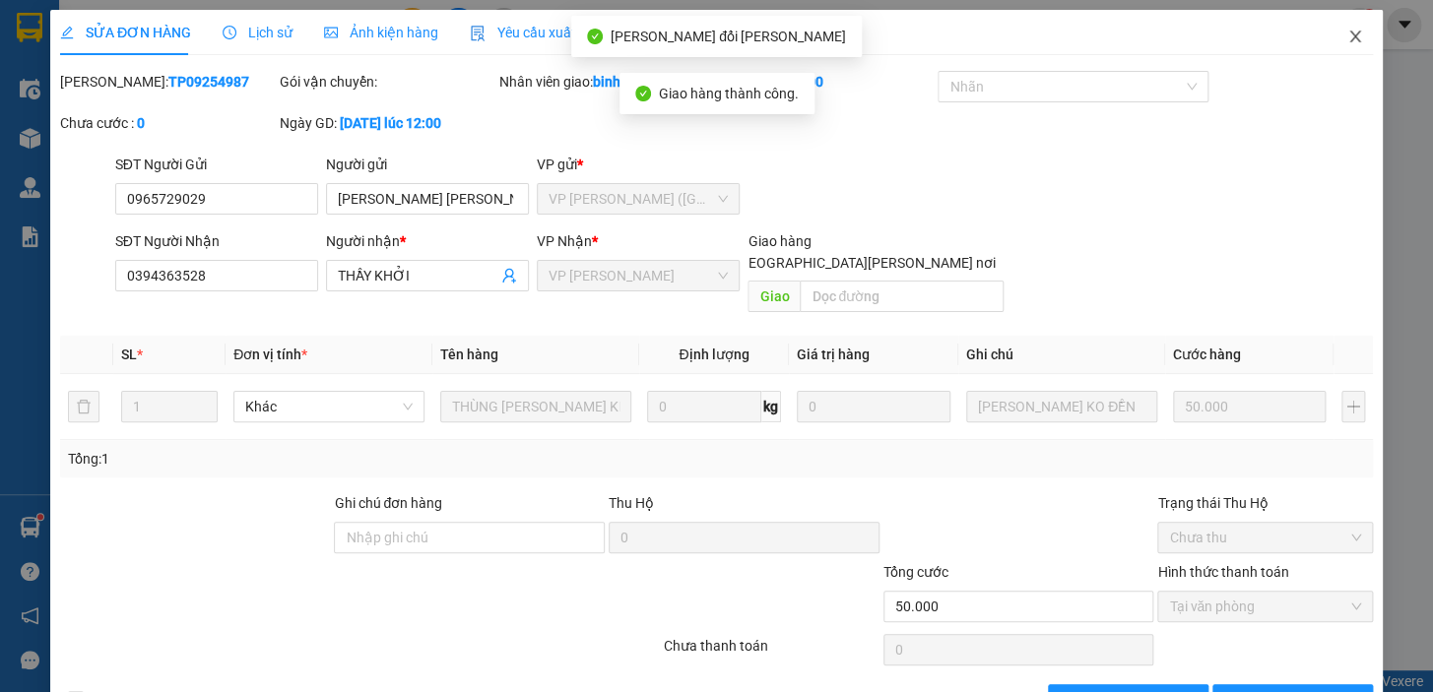
click at [1347, 35] on icon "close" at bounding box center [1355, 37] width 16 height 16
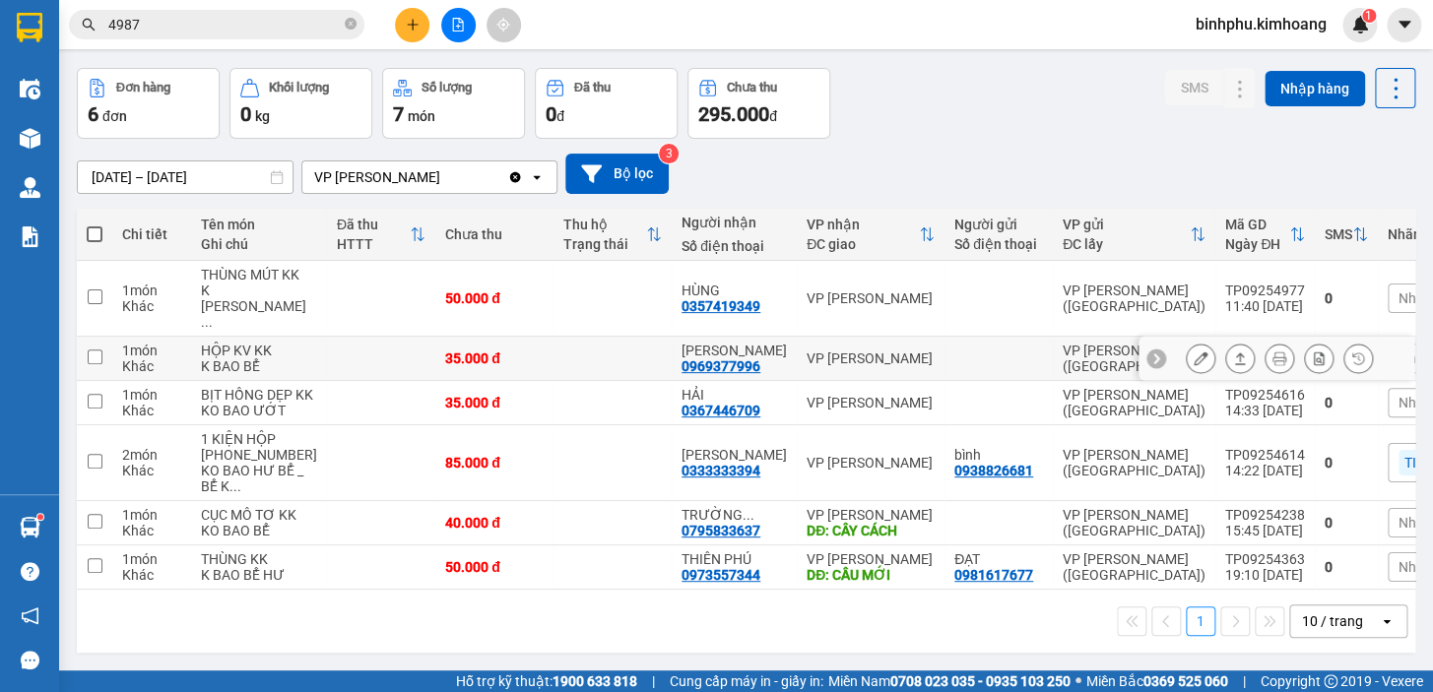
scroll to position [138, 0]
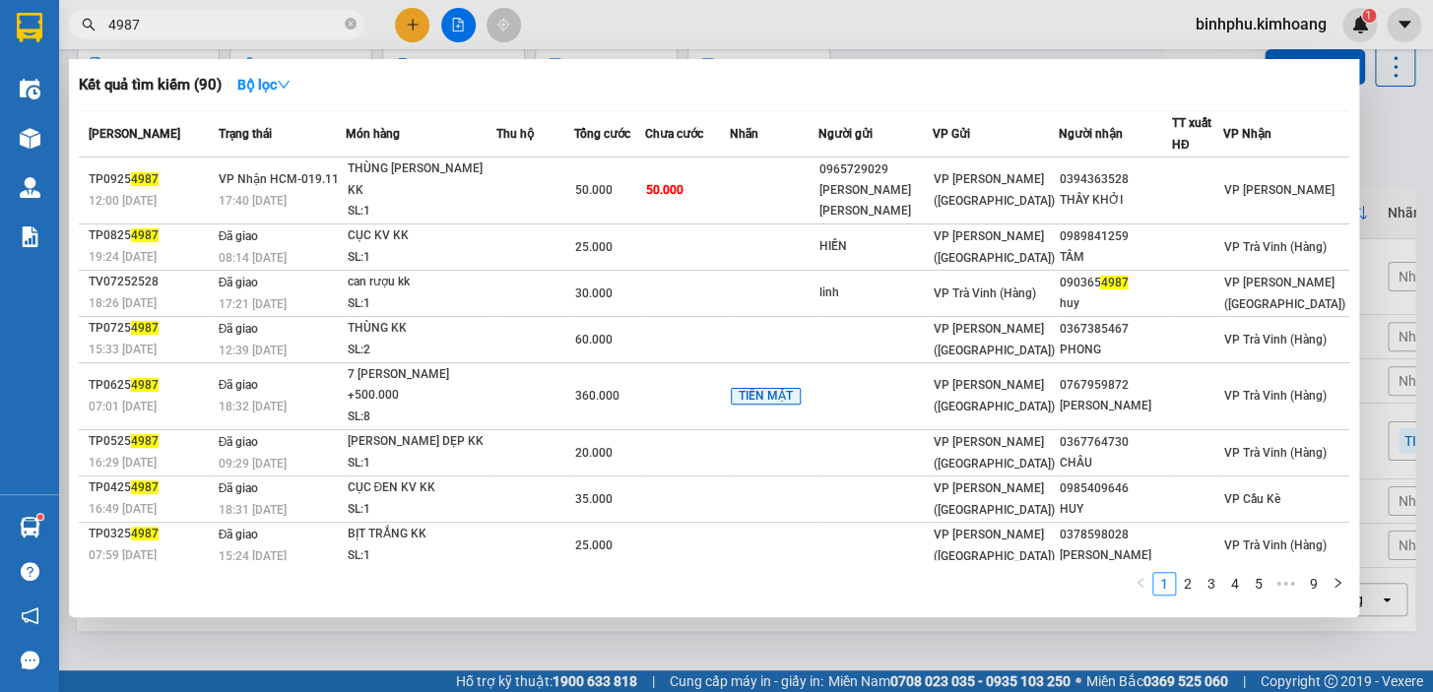
click at [235, 20] on input "4987" at bounding box center [224, 25] width 232 height 22
type input "4"
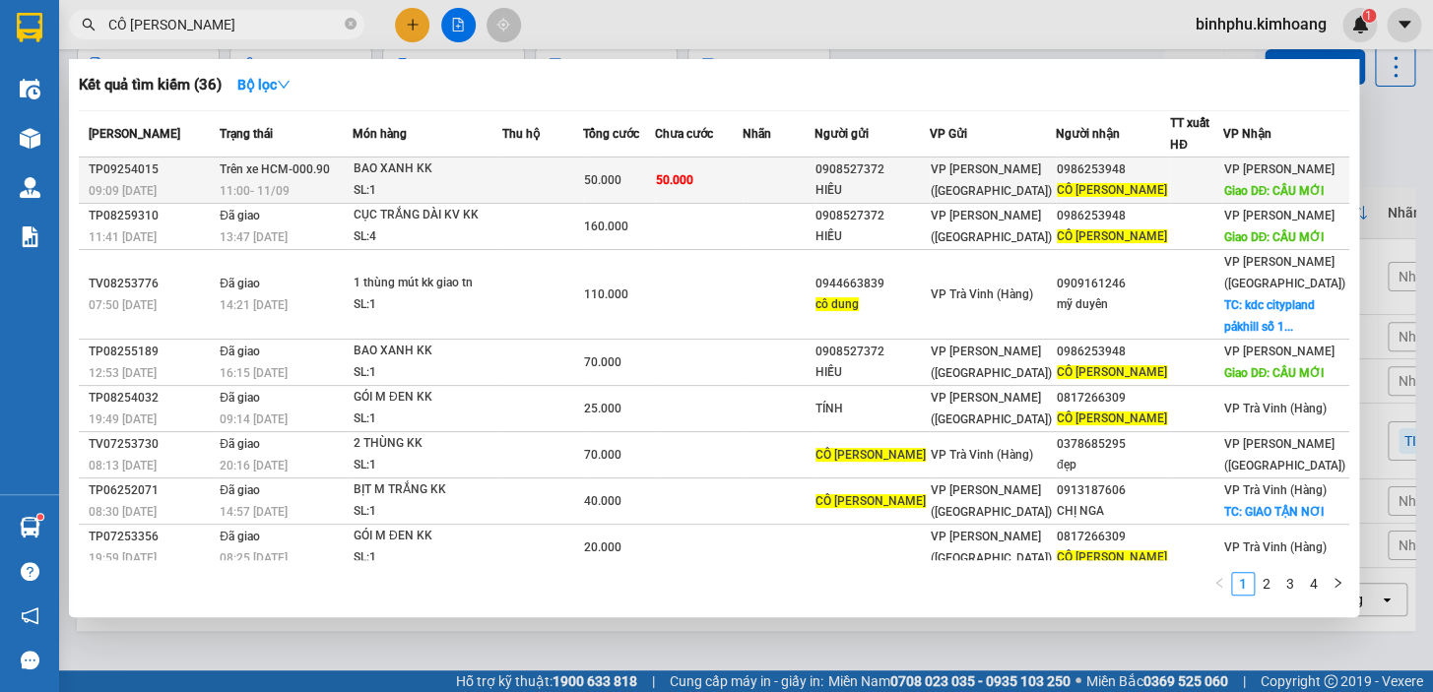
type input "CÔ [PERSON_NAME]"
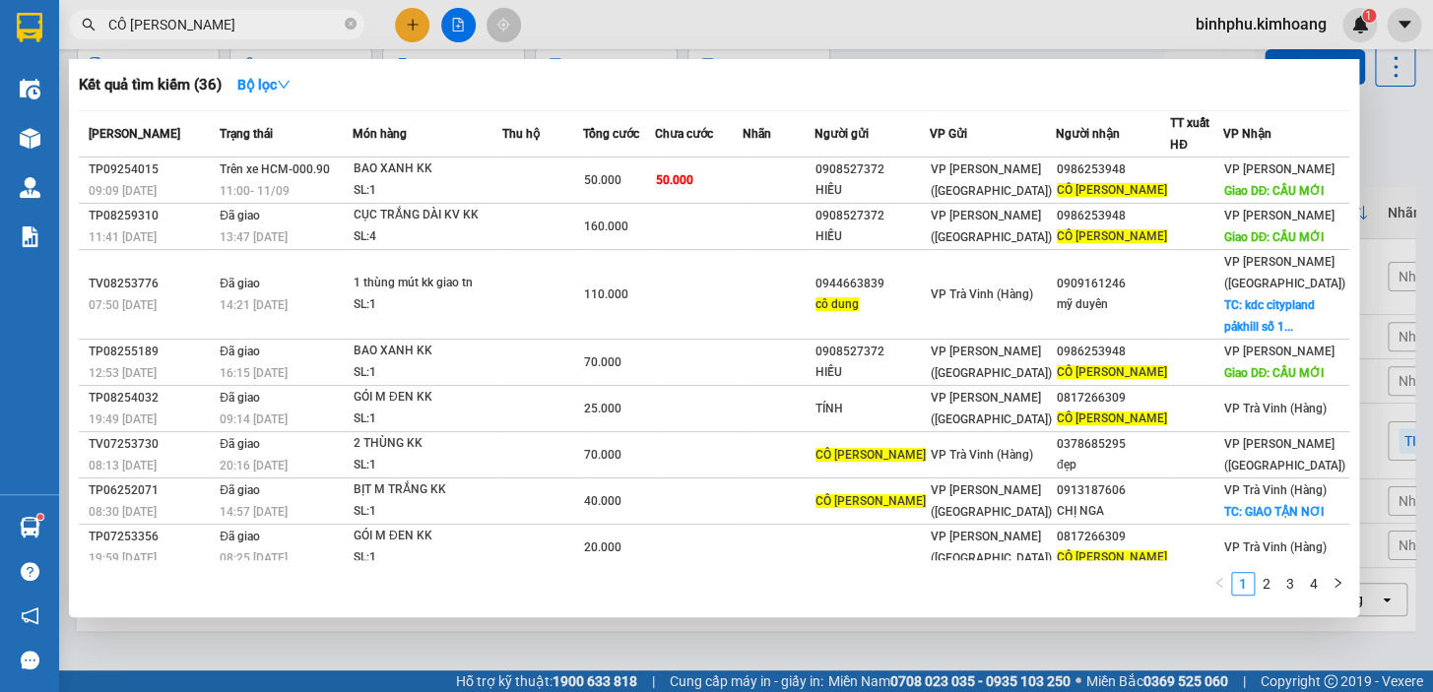
click at [1055, 159] on div "VP [PERSON_NAME] ([GEOGRAPHIC_DATA])" at bounding box center [993, 180] width 124 height 43
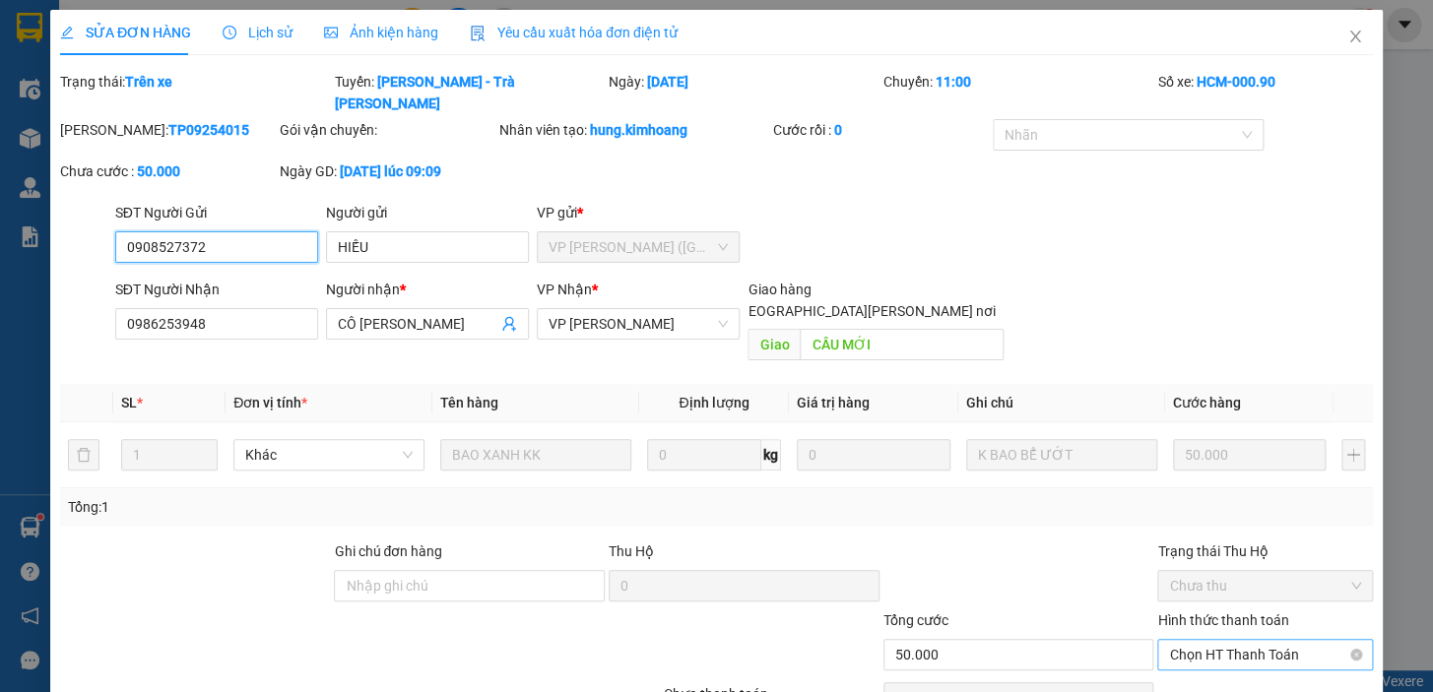
click at [1298, 640] on span "Chọn HT Thanh Toán" at bounding box center [1265, 655] width 192 height 30
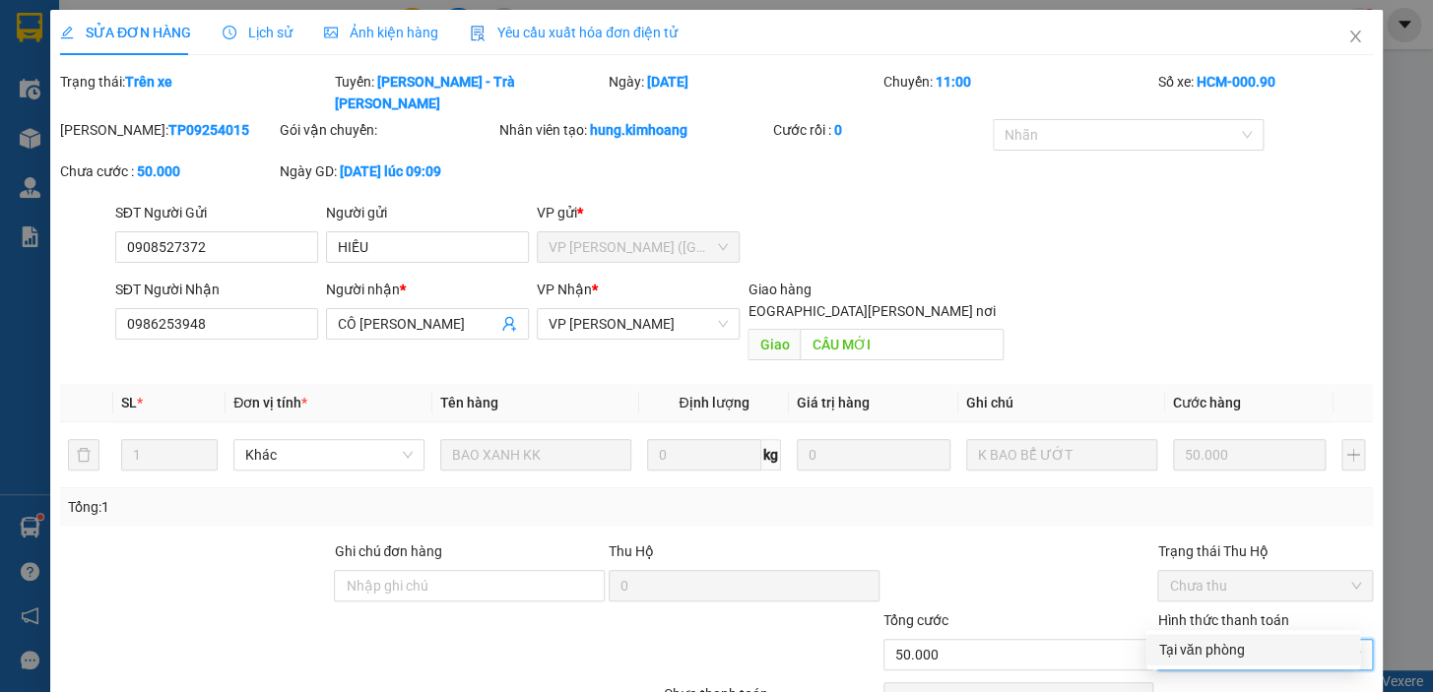
click at [1250, 640] on div "Tại văn phòng" at bounding box center [1253, 650] width 190 height 22
type input "0"
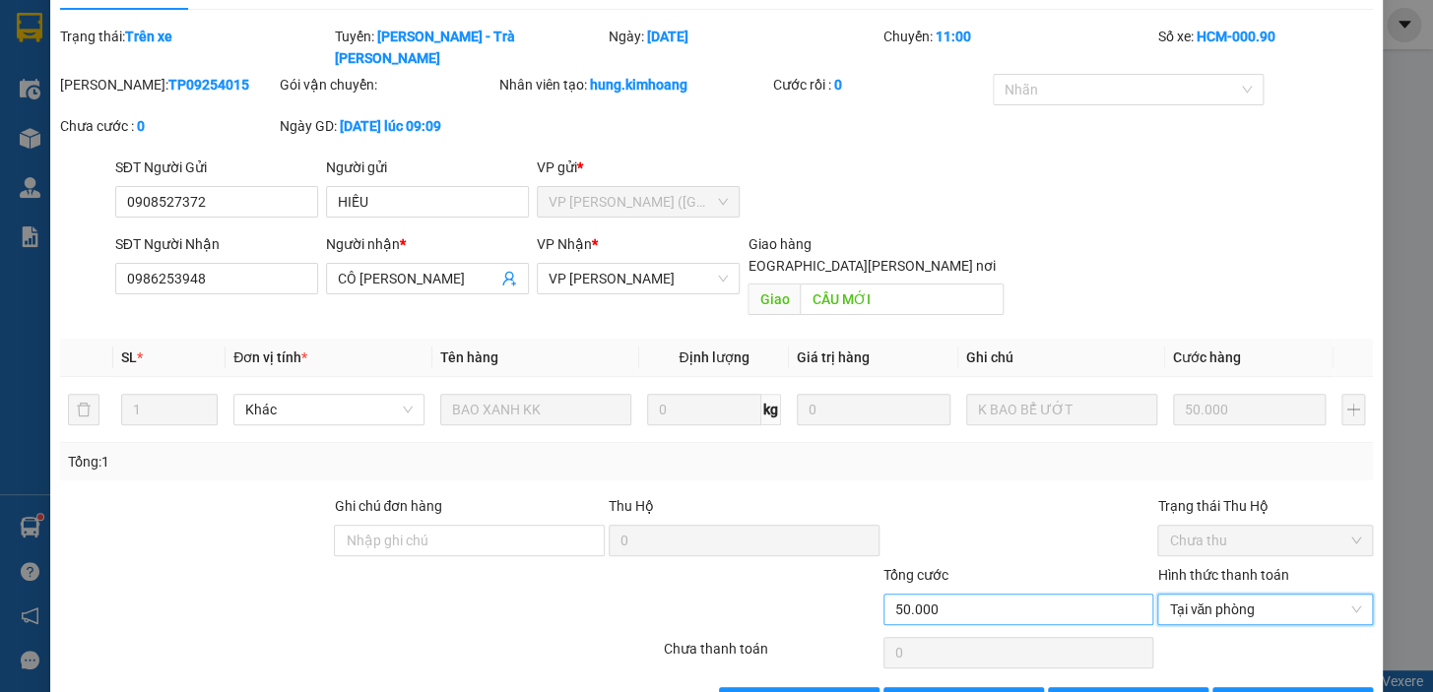
scroll to position [66, 0]
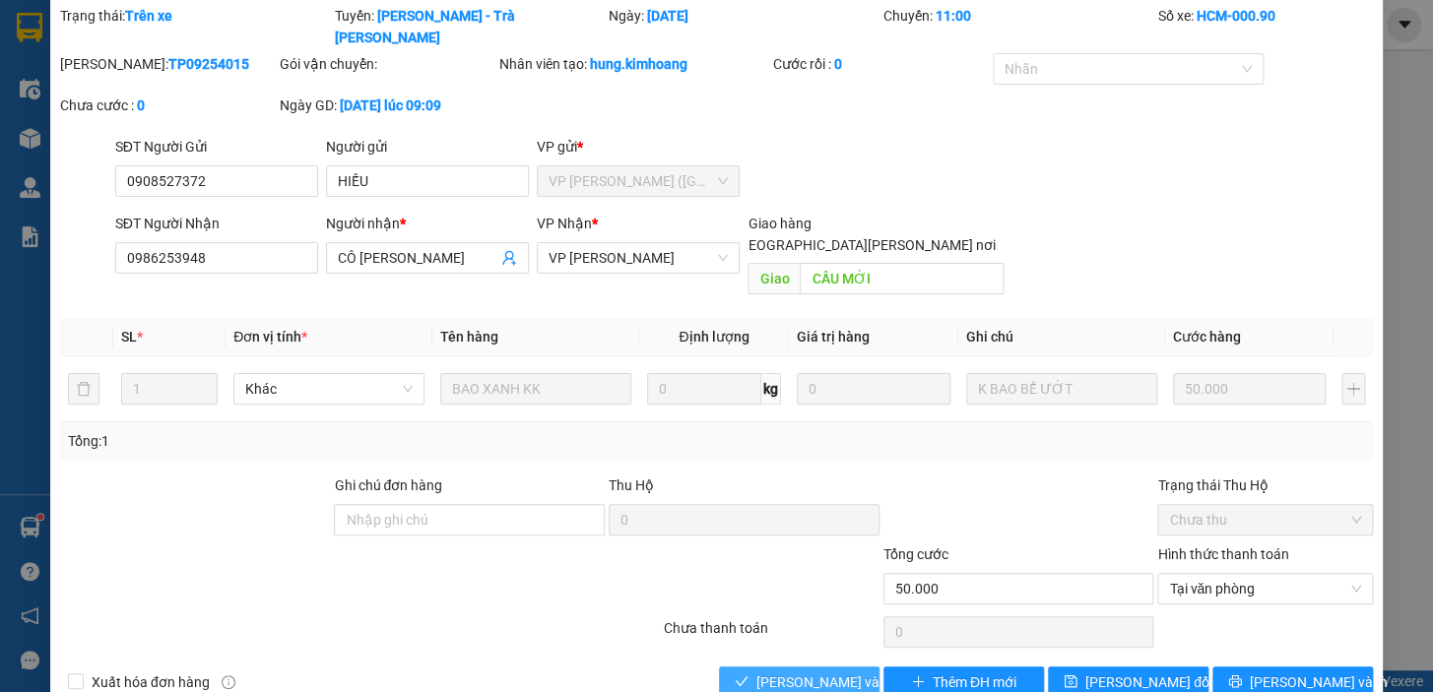
click at [802, 672] on span "[PERSON_NAME] và [PERSON_NAME] hàng" at bounding box center [889, 683] width 266 height 22
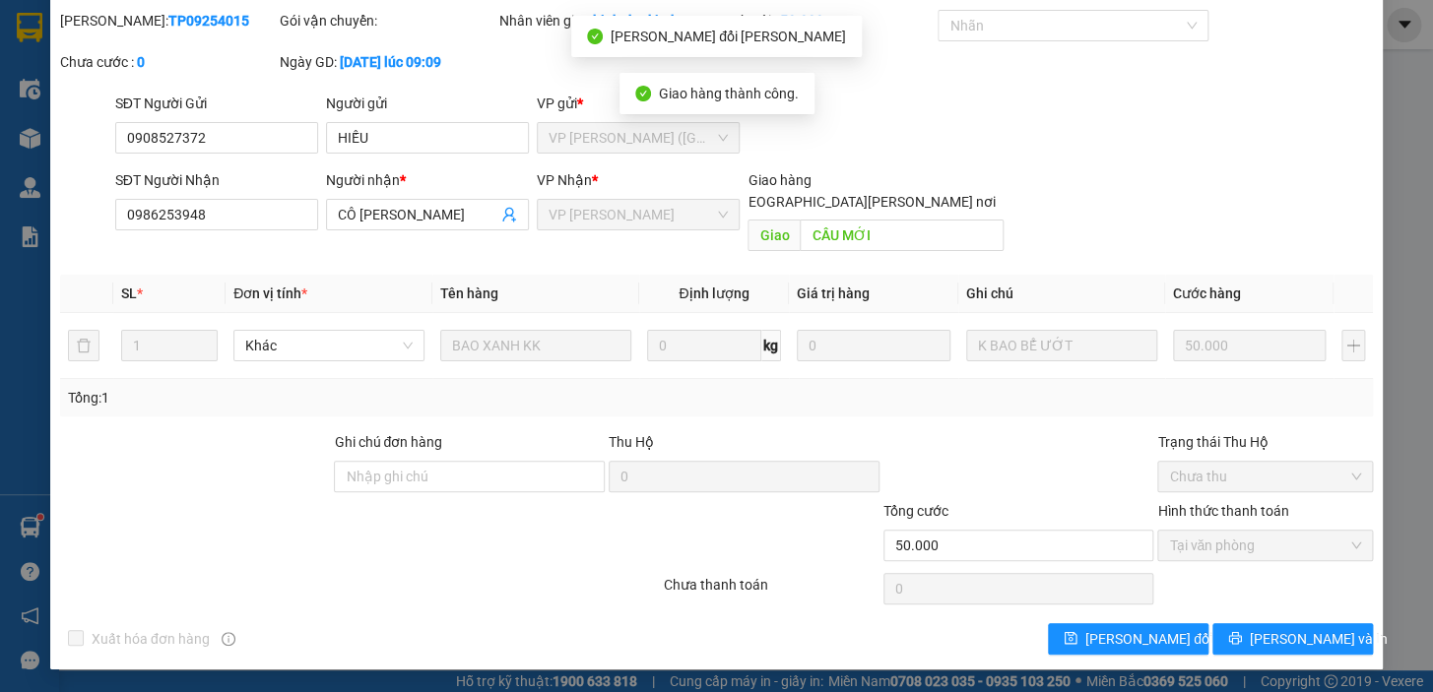
scroll to position [0, 0]
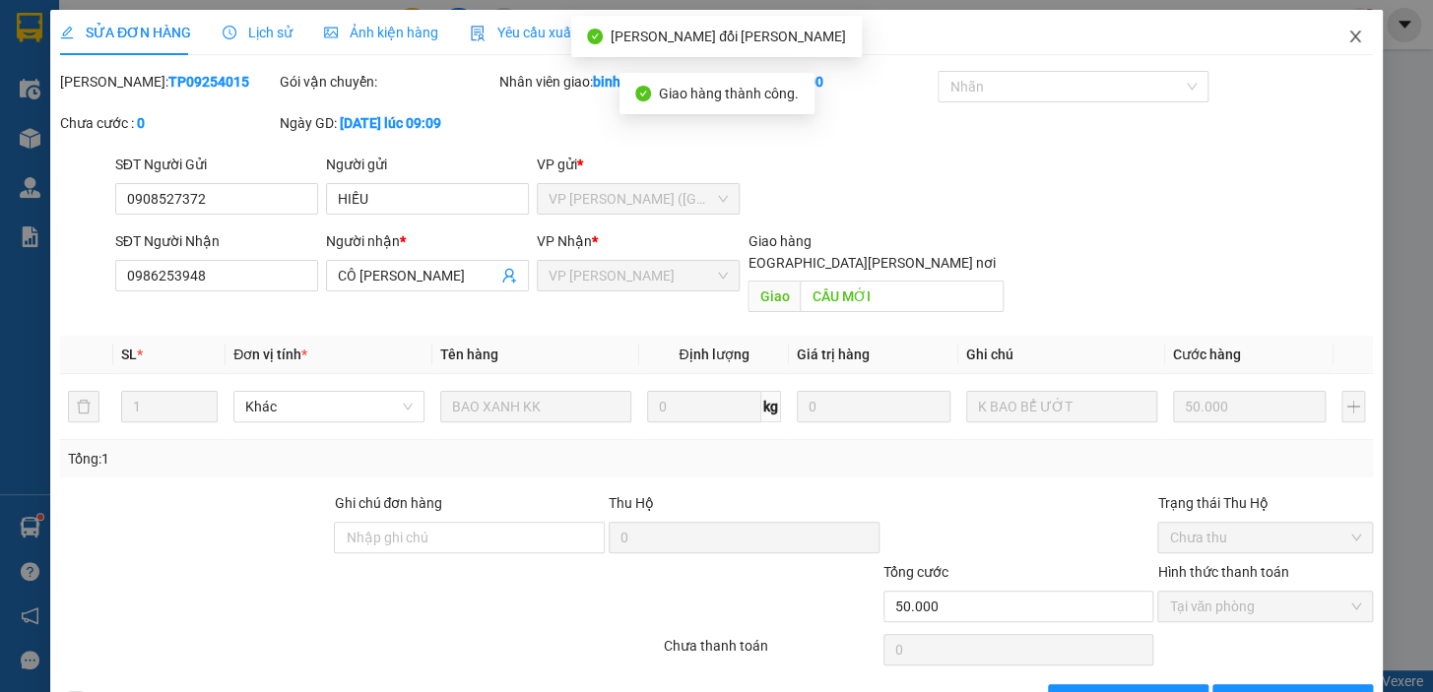
click at [1330, 29] on span "Close" at bounding box center [1355, 37] width 55 height 55
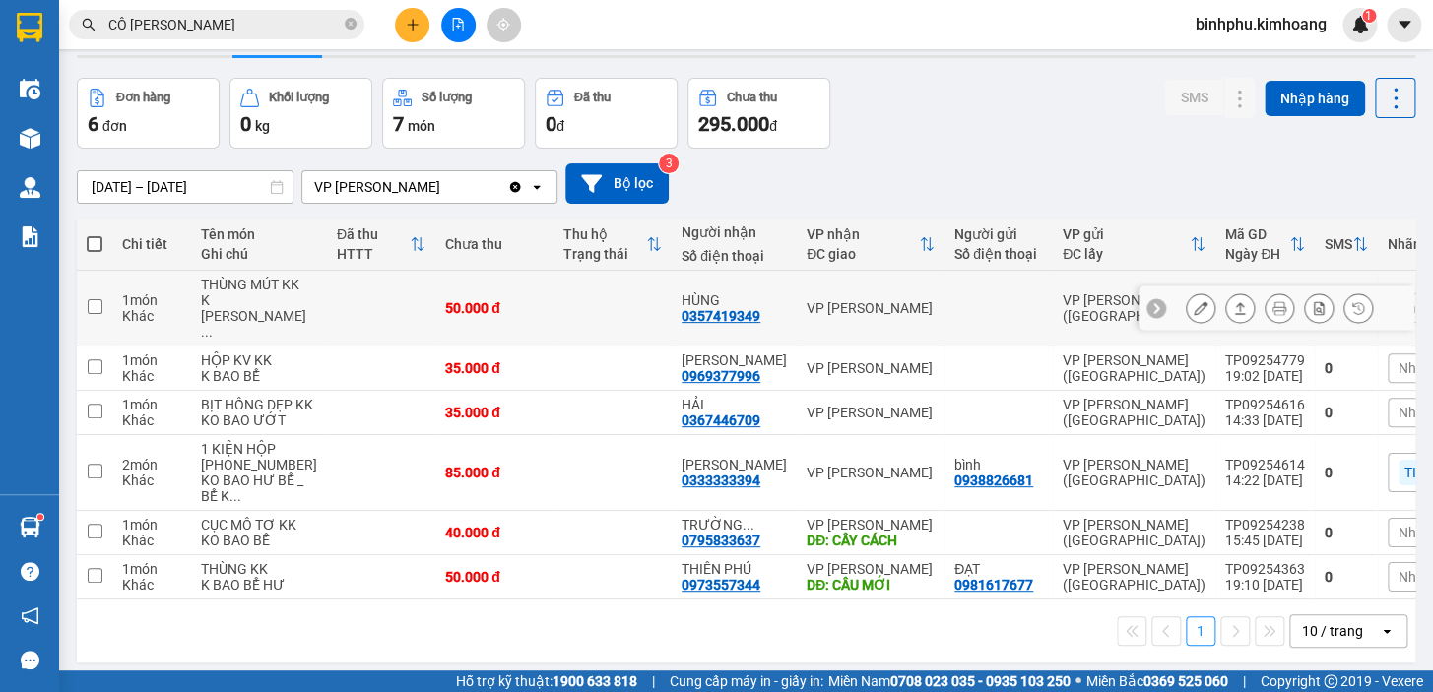
scroll to position [138, 0]
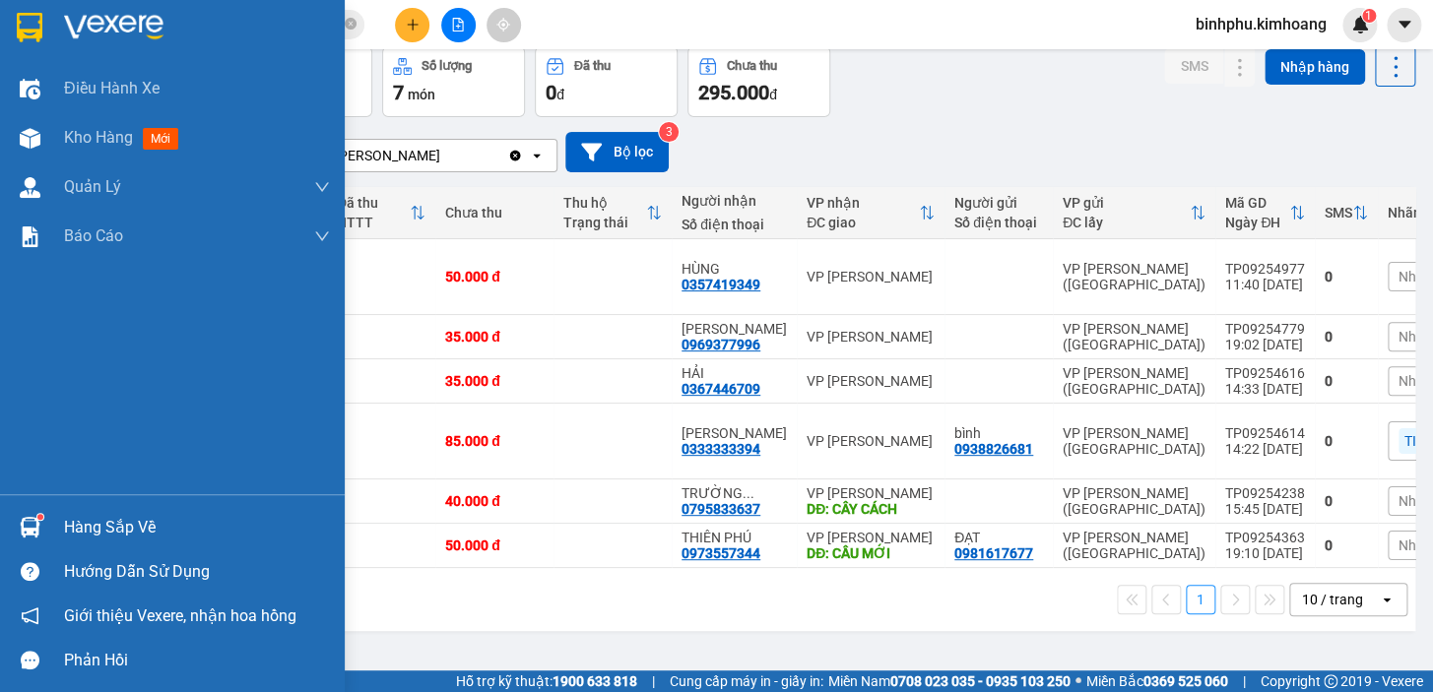
click at [113, 514] on div "Hàng sắp về" at bounding box center [197, 528] width 266 height 30
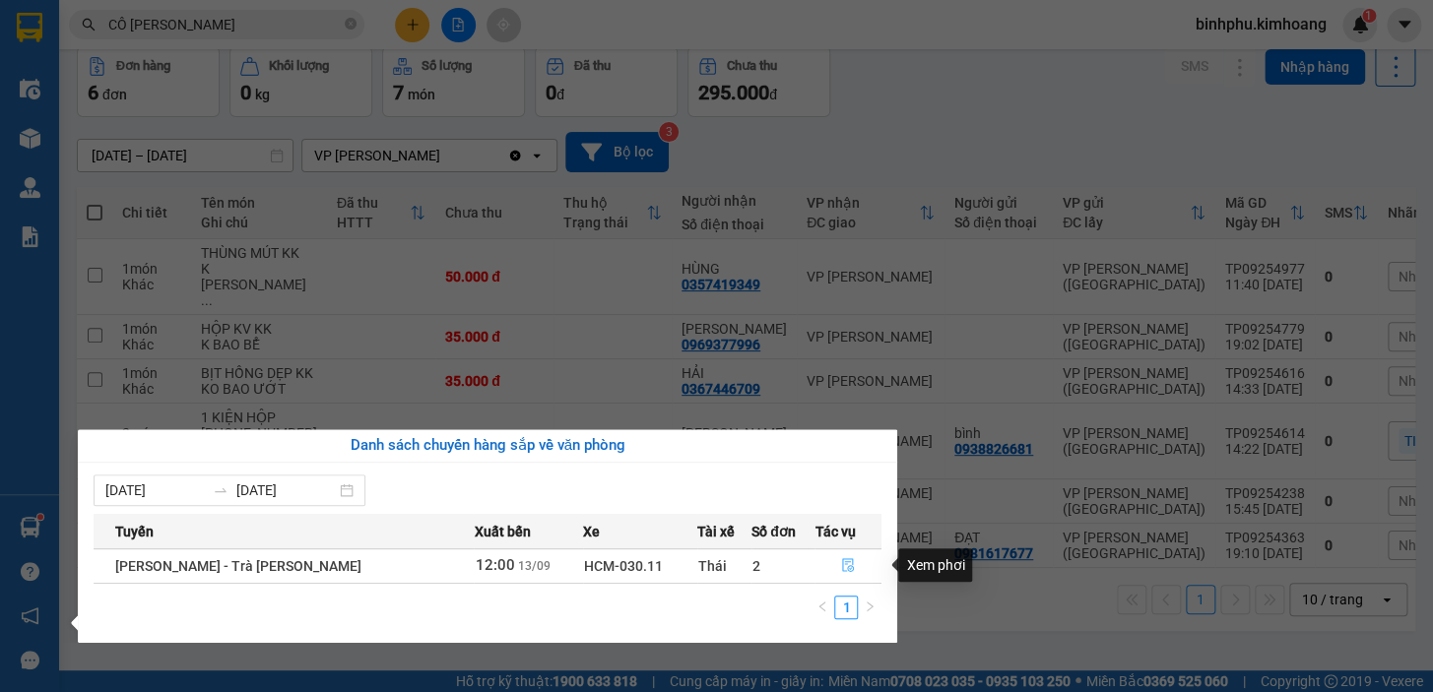
click at [844, 567] on icon "file-done" at bounding box center [848, 565] width 14 height 14
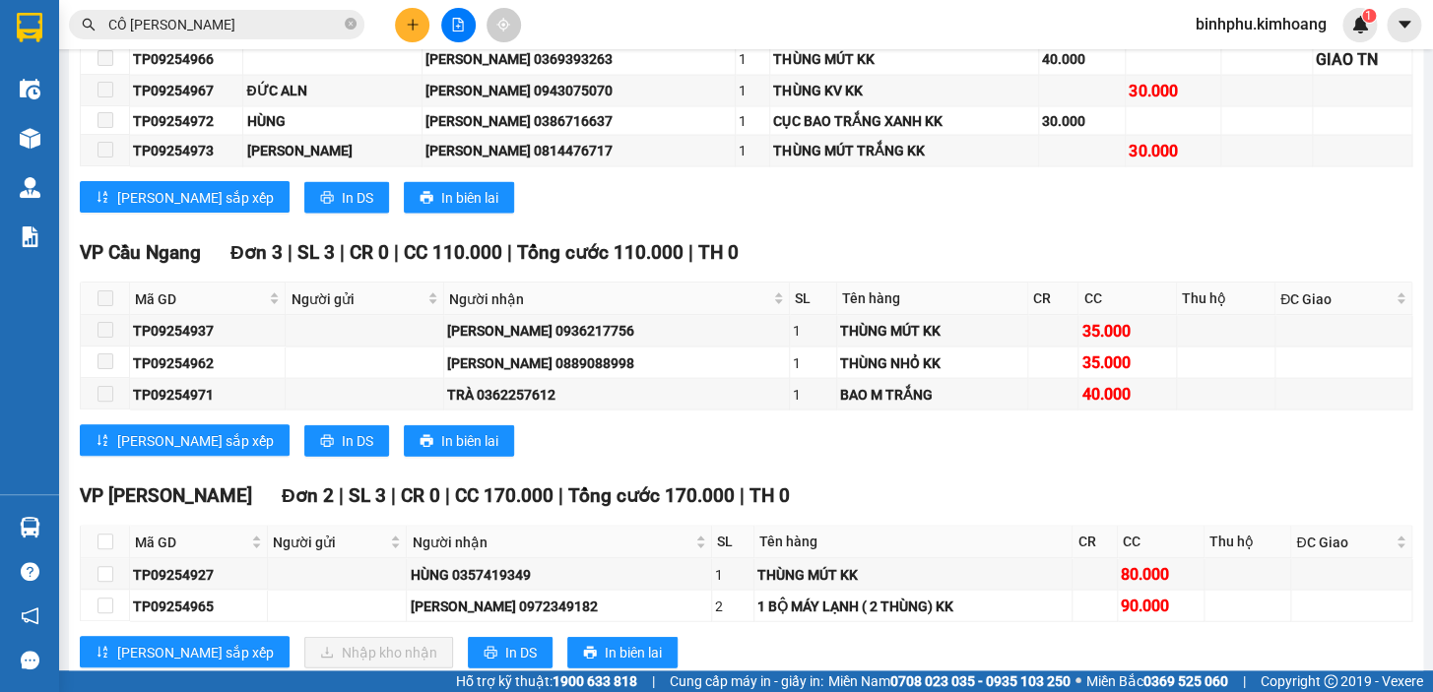
scroll to position [1611, 0]
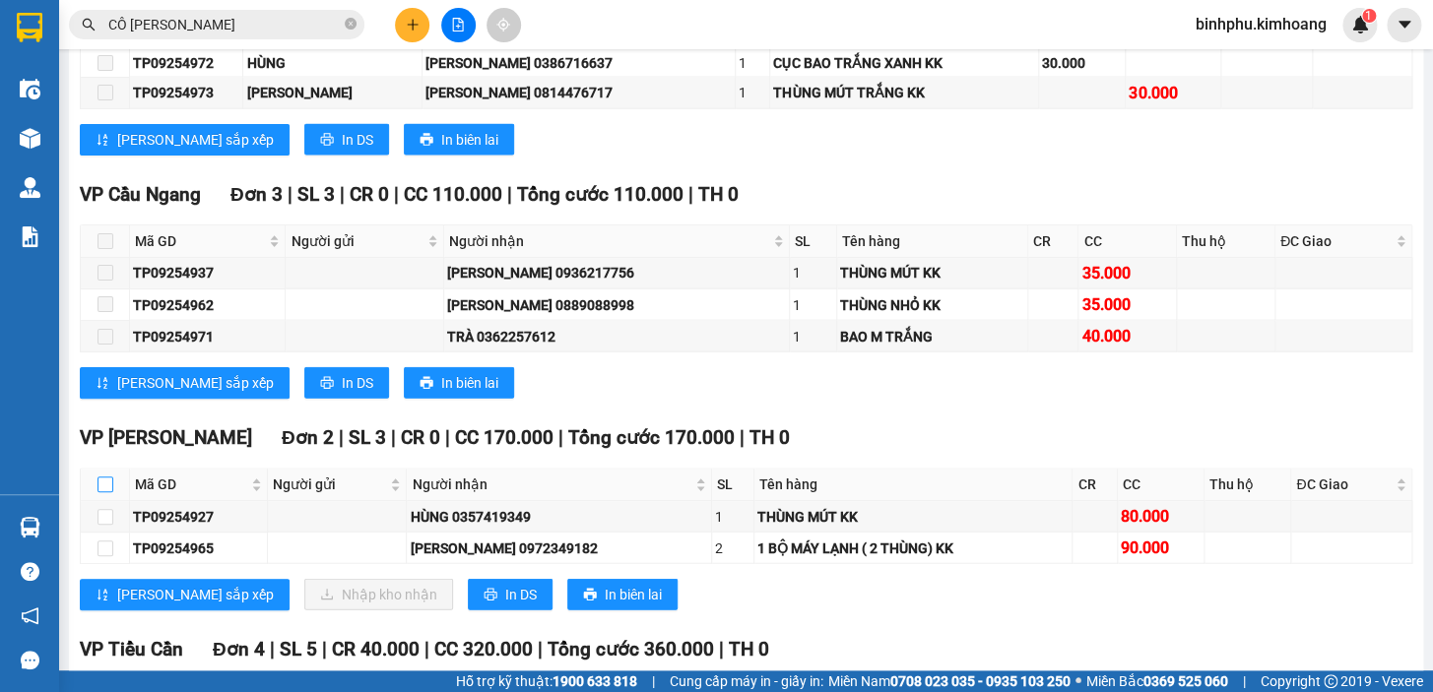
click at [99, 491] on input "checkbox" at bounding box center [105, 485] width 16 height 16
checkbox input "true"
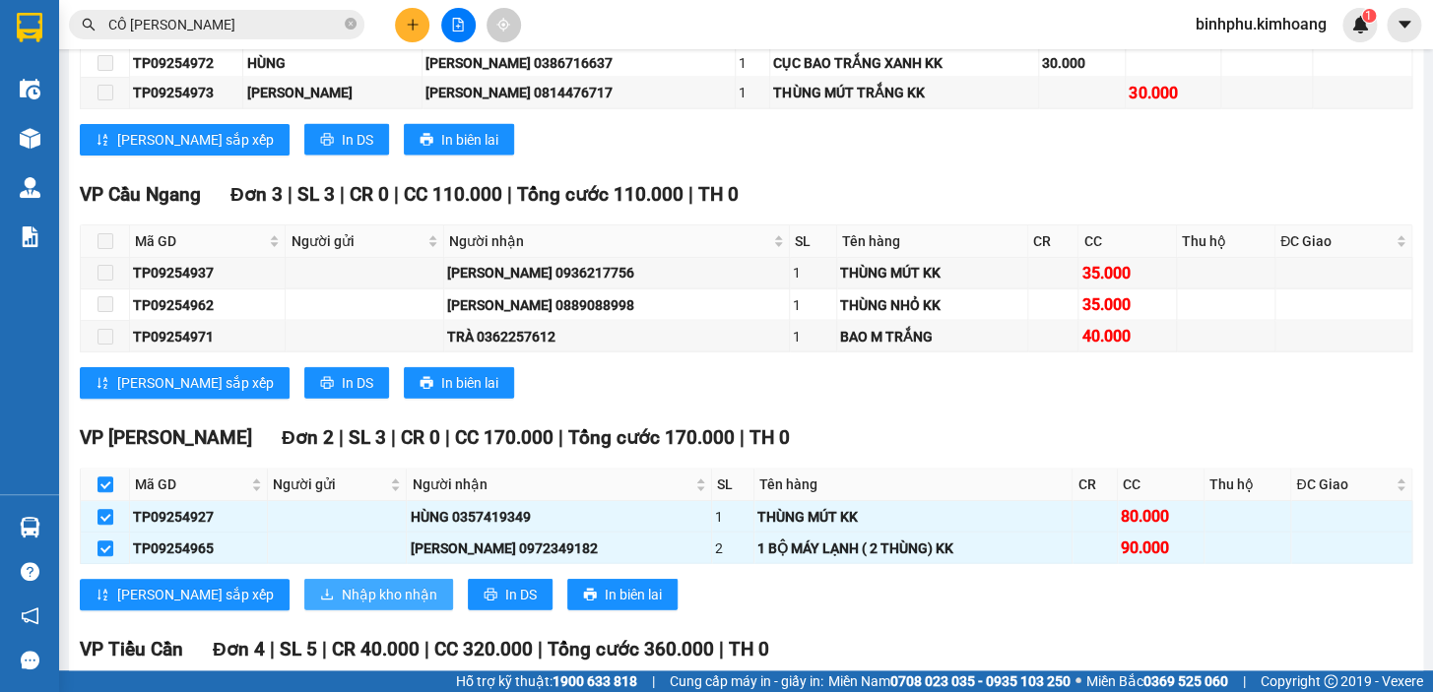
click at [342, 602] on span "Nhập kho nhận" at bounding box center [390, 595] width 96 height 22
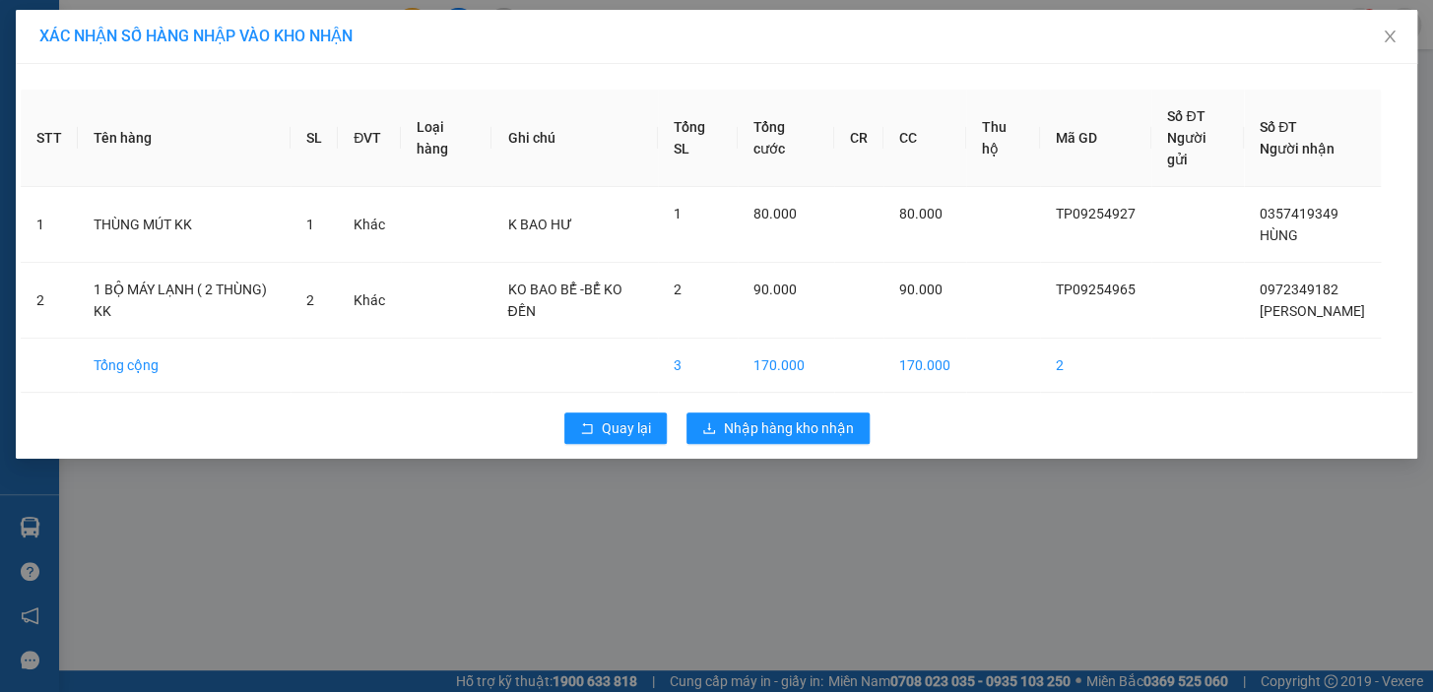
click at [748, 403] on div "Quay lại Nhập hàng kho nhận" at bounding box center [717, 428] width 1392 height 51
click at [763, 418] on span "Nhập hàng kho nhận" at bounding box center [789, 429] width 130 height 22
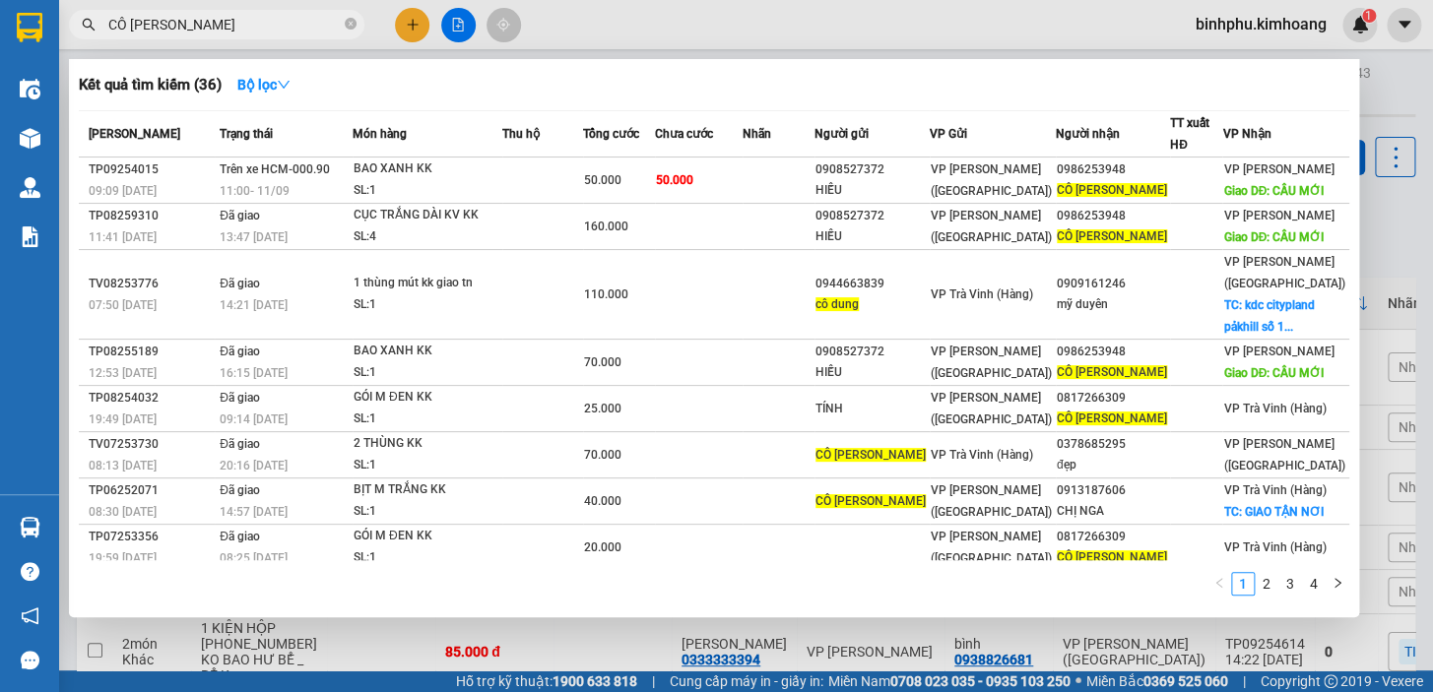
click at [270, 28] on input "CÔ [PERSON_NAME]" at bounding box center [224, 25] width 232 height 22
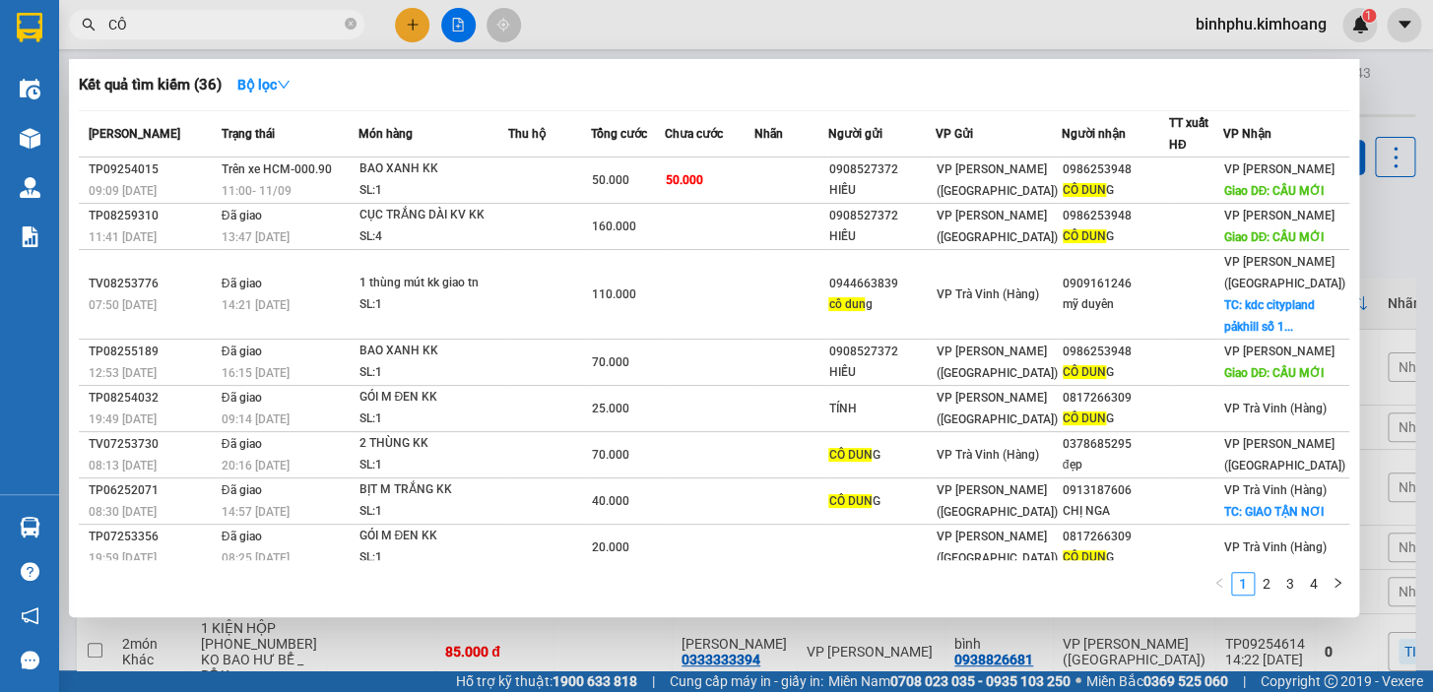
type input "C"
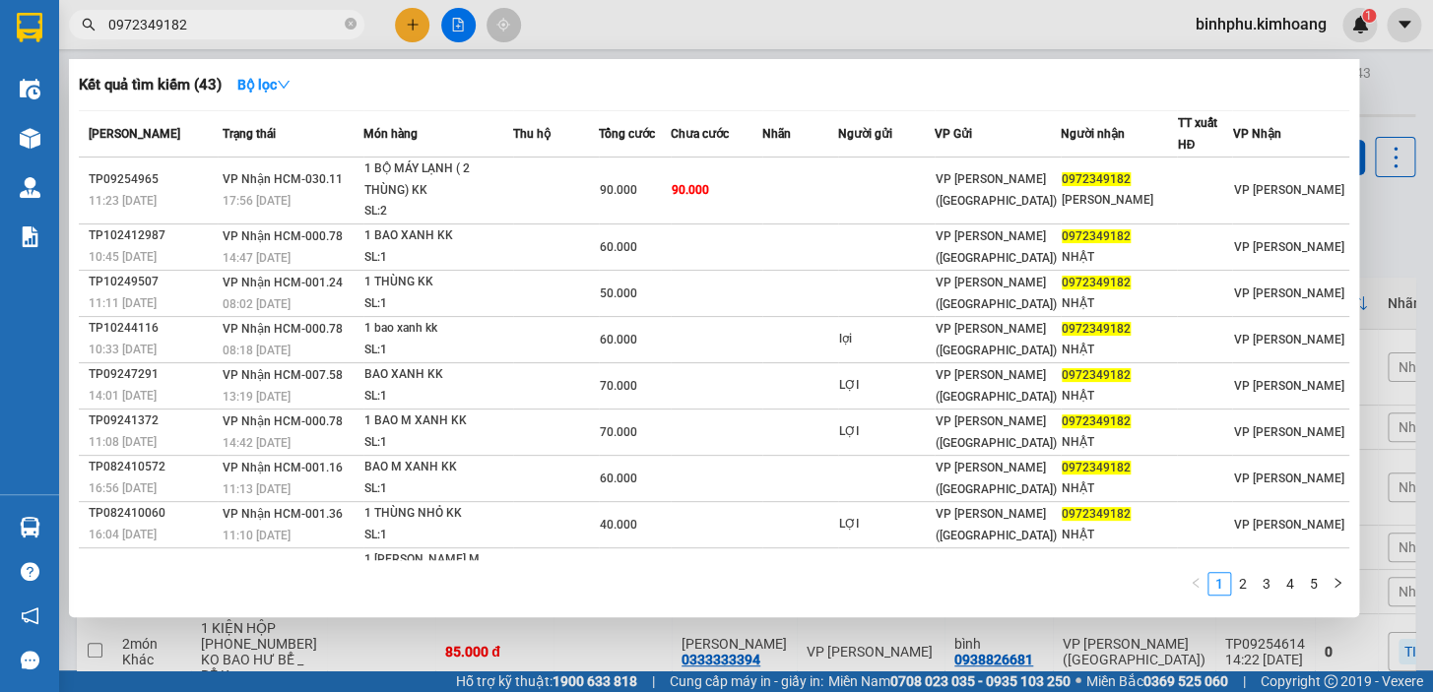
type input "0972349182"
click at [1431, 691] on html "Kết quả [PERSON_NAME] ( 43 ) Bộ lọc Mã ĐH Trạng thái Món hàng Thu hộ Tổng [PERS…" at bounding box center [716, 346] width 1433 height 692
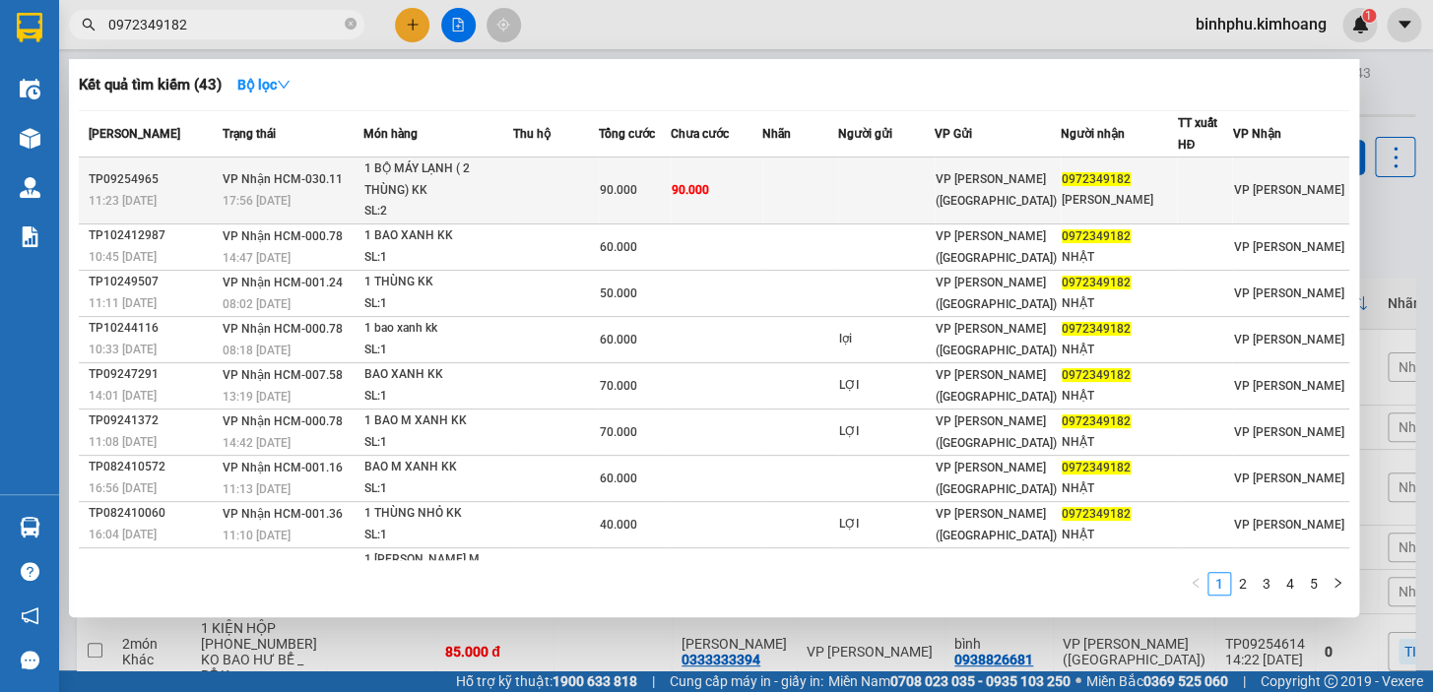
click at [399, 175] on div "1 BỘ MÁY LẠNH ( 2 THÙNG) KK" at bounding box center [438, 180] width 148 height 42
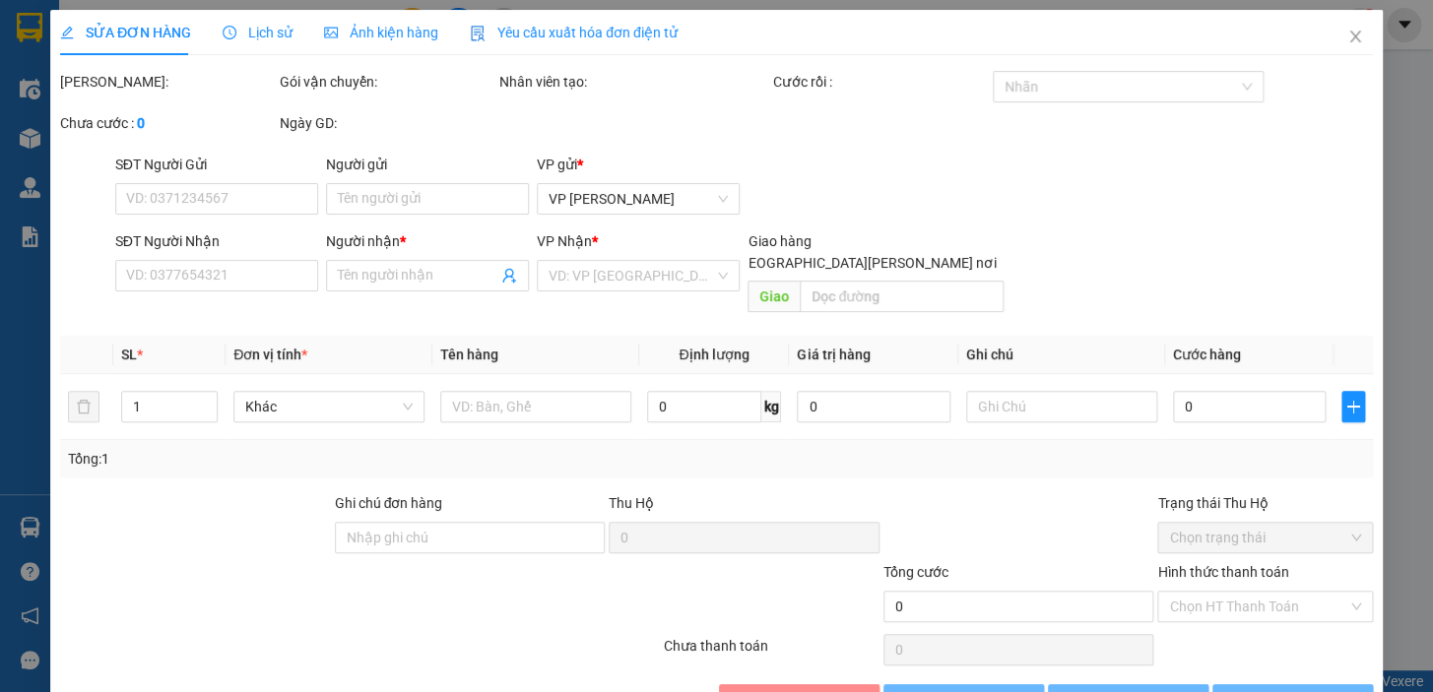
type input "0972349182"
type input "[PERSON_NAME]"
type input "90.000"
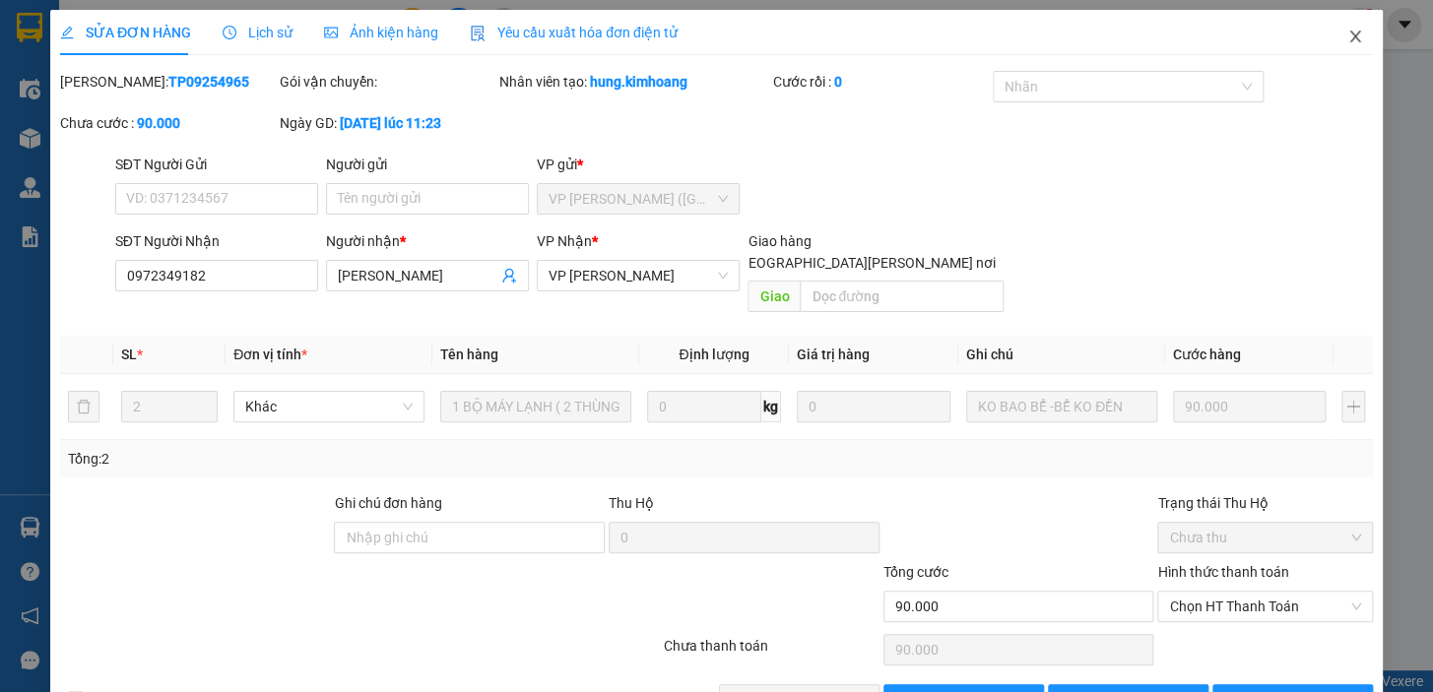
click at [1347, 38] on icon "close" at bounding box center [1355, 37] width 16 height 16
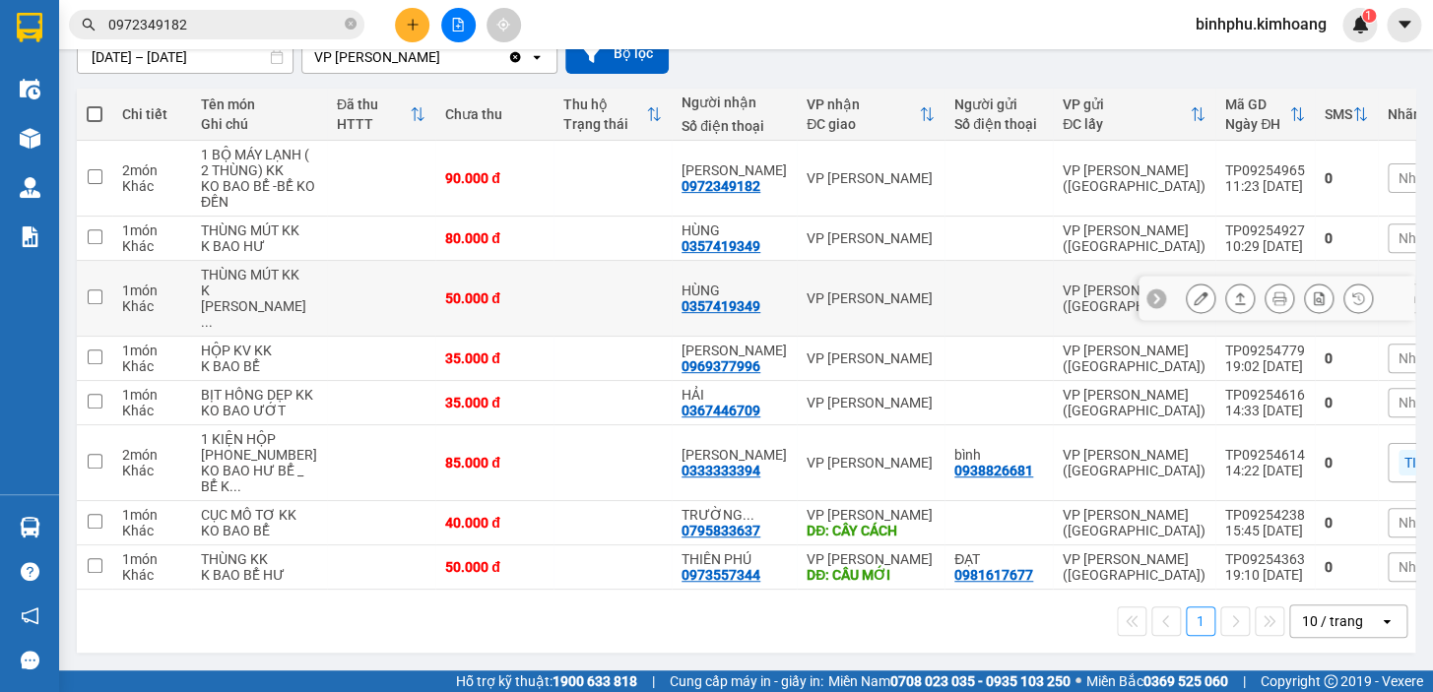
scroll to position [290, 0]
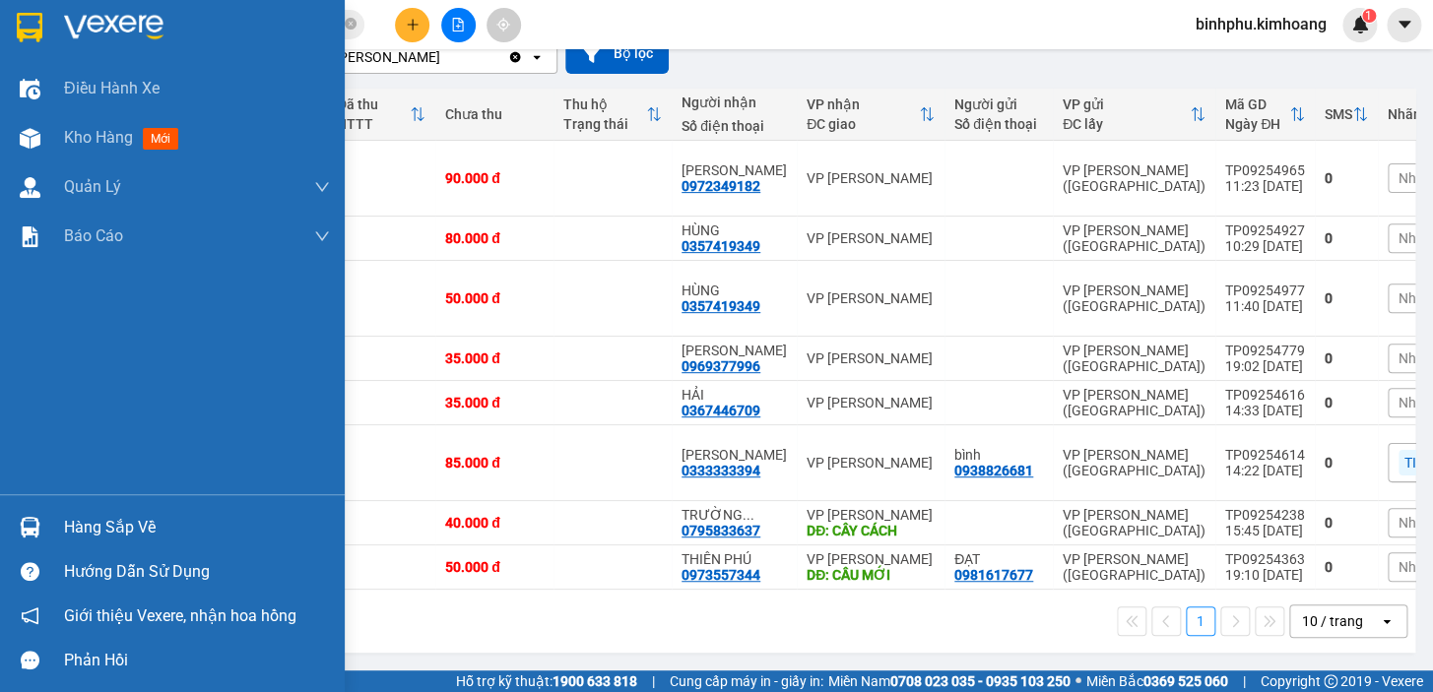
click at [58, 515] on div "Hàng sắp về" at bounding box center [172, 527] width 345 height 44
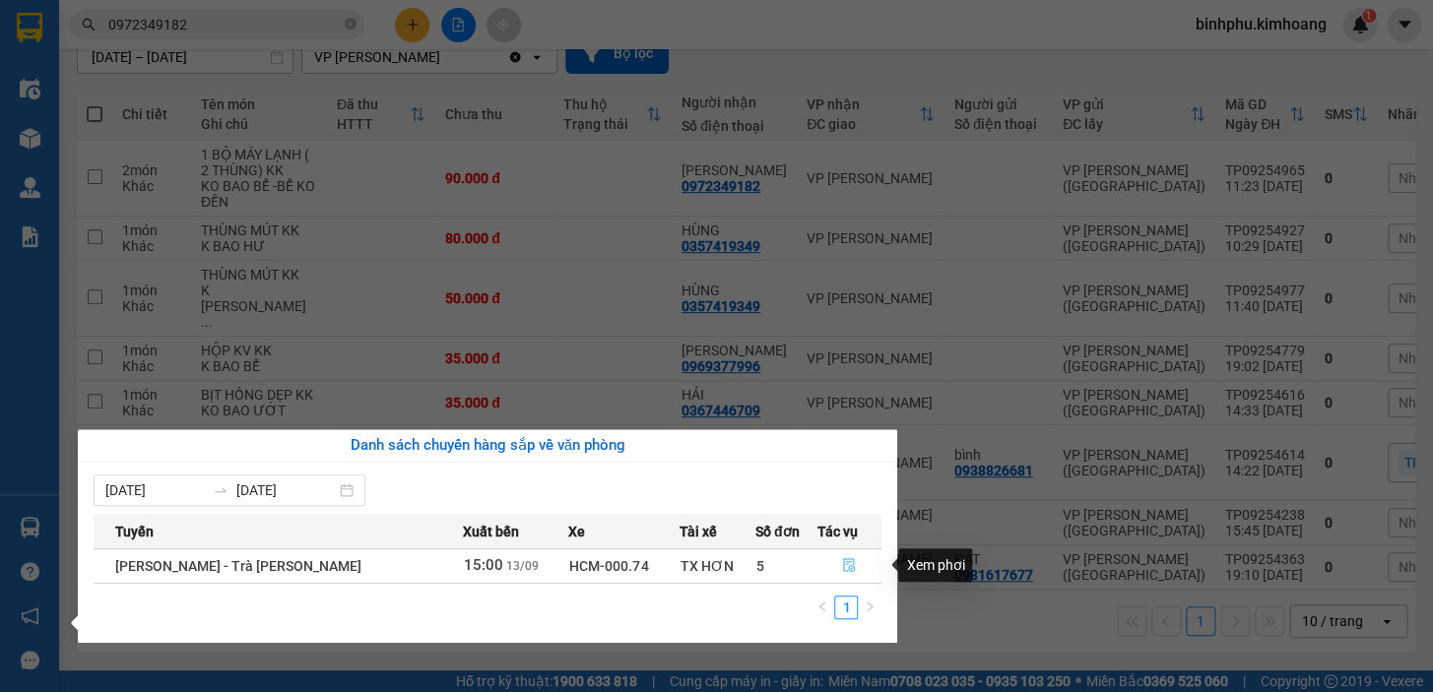
click at [843, 561] on icon "file-done" at bounding box center [849, 565] width 12 height 14
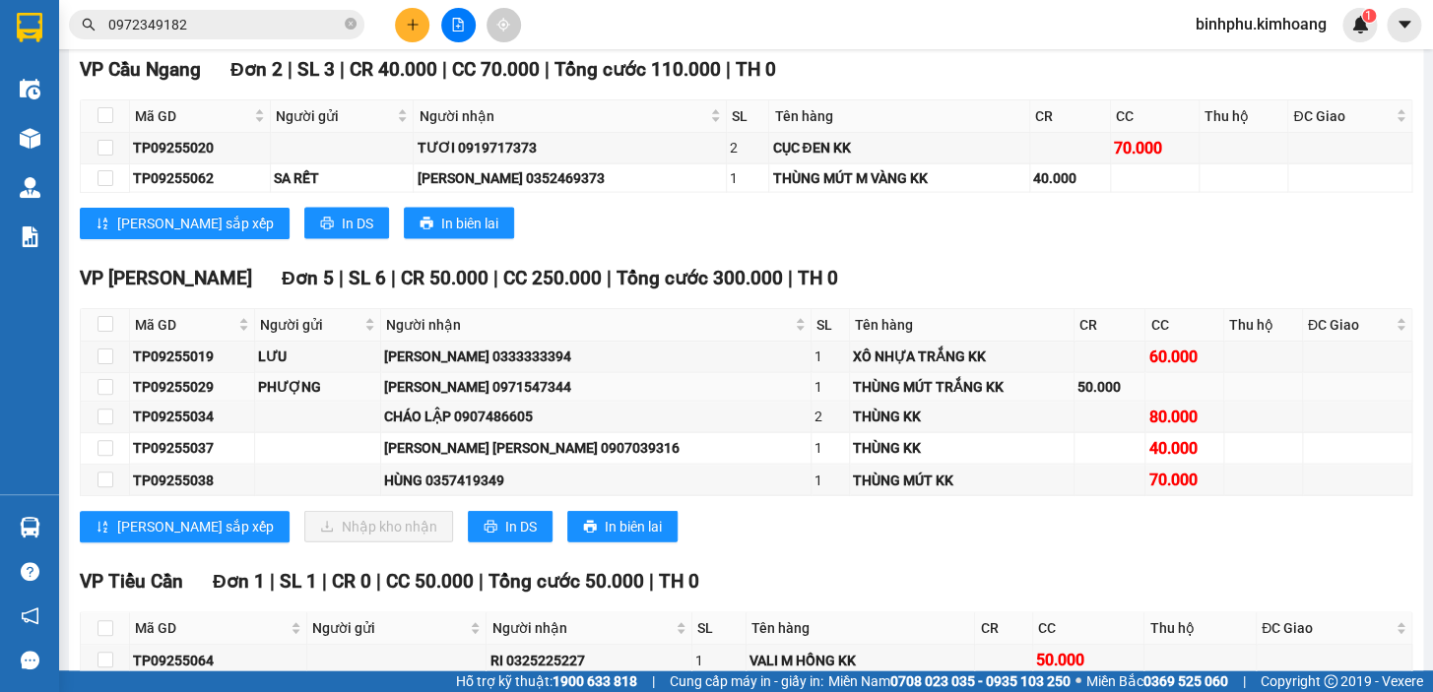
scroll to position [1701, 0]
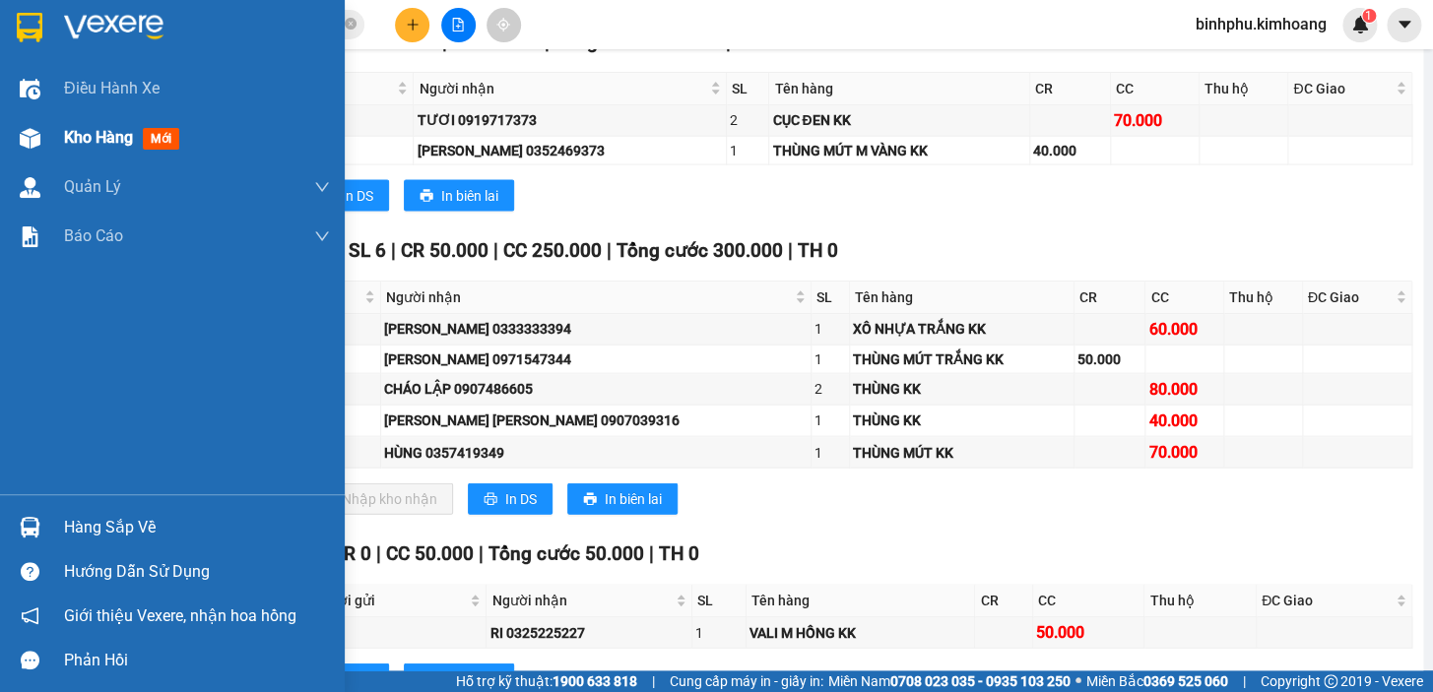
click at [72, 120] on div "Kho hàng mới" at bounding box center [197, 137] width 266 height 49
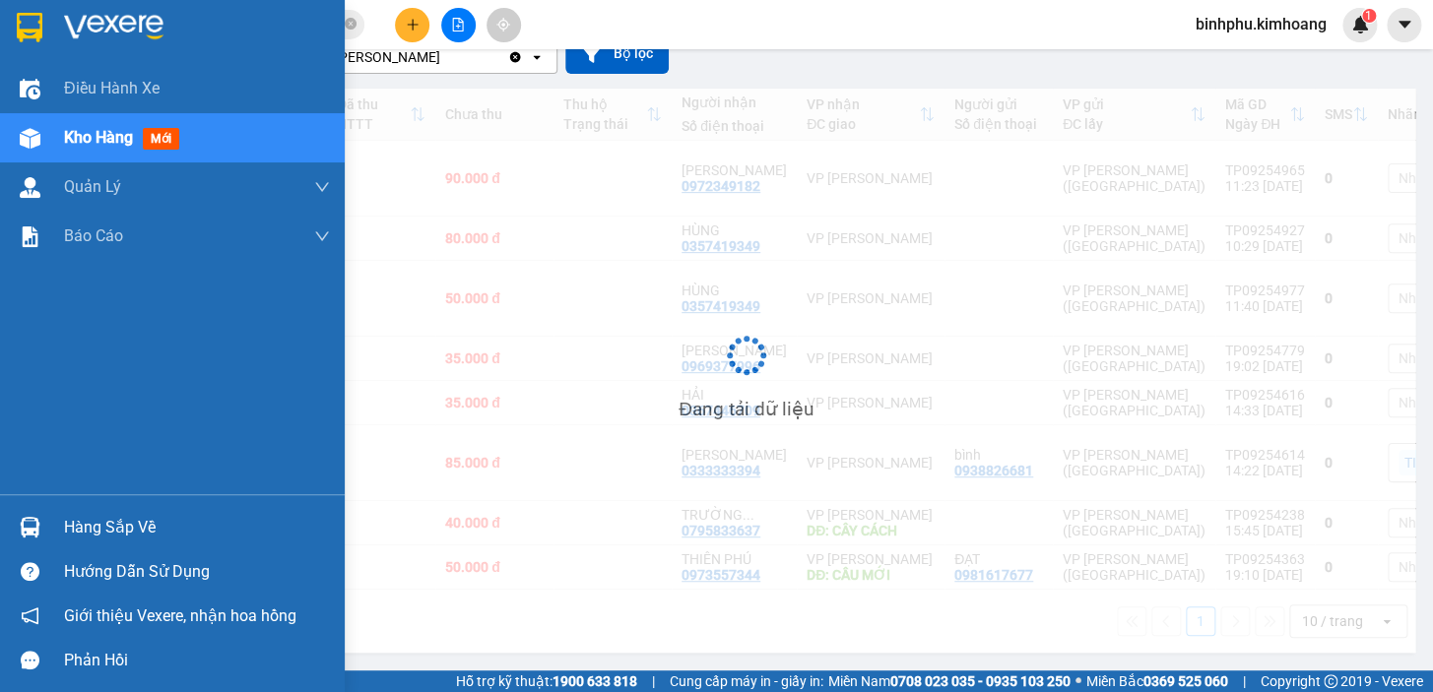
scroll to position [290, 0]
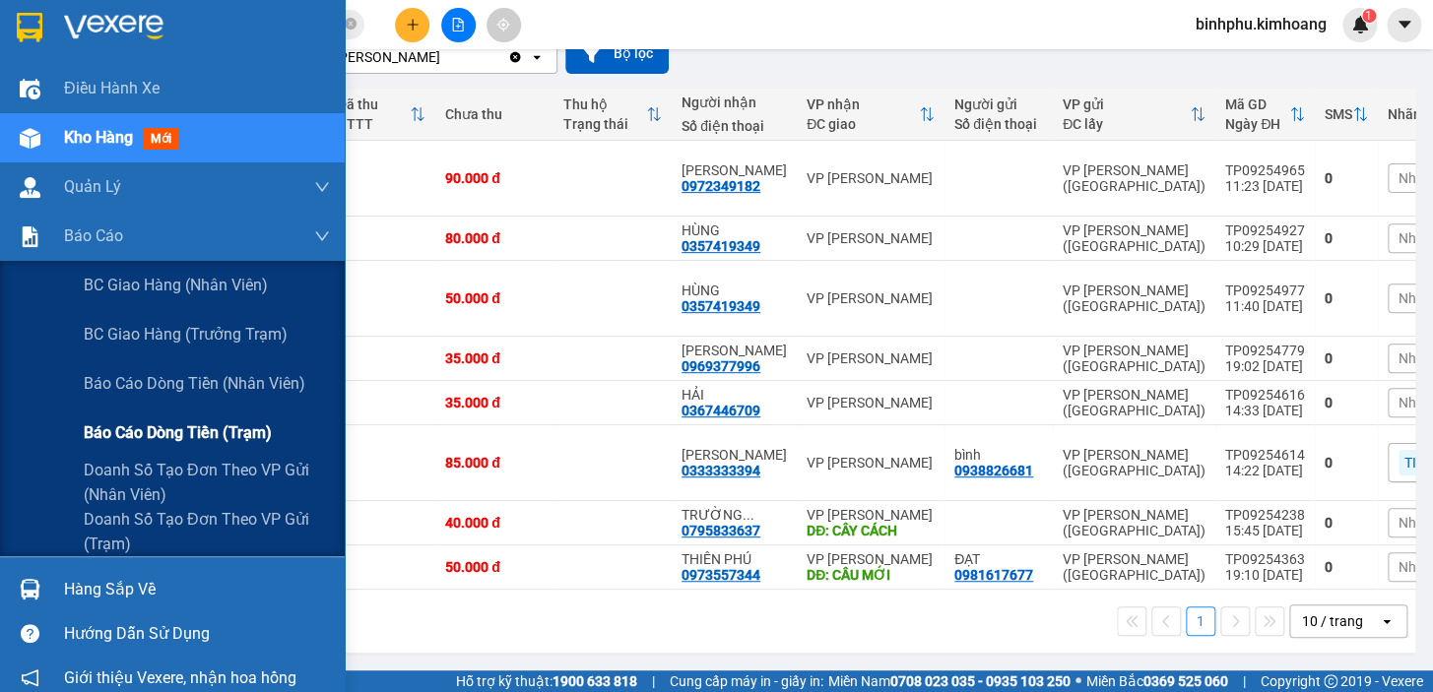
click at [106, 422] on span "Báo cáo dòng tiền (trạm)" at bounding box center [178, 433] width 188 height 25
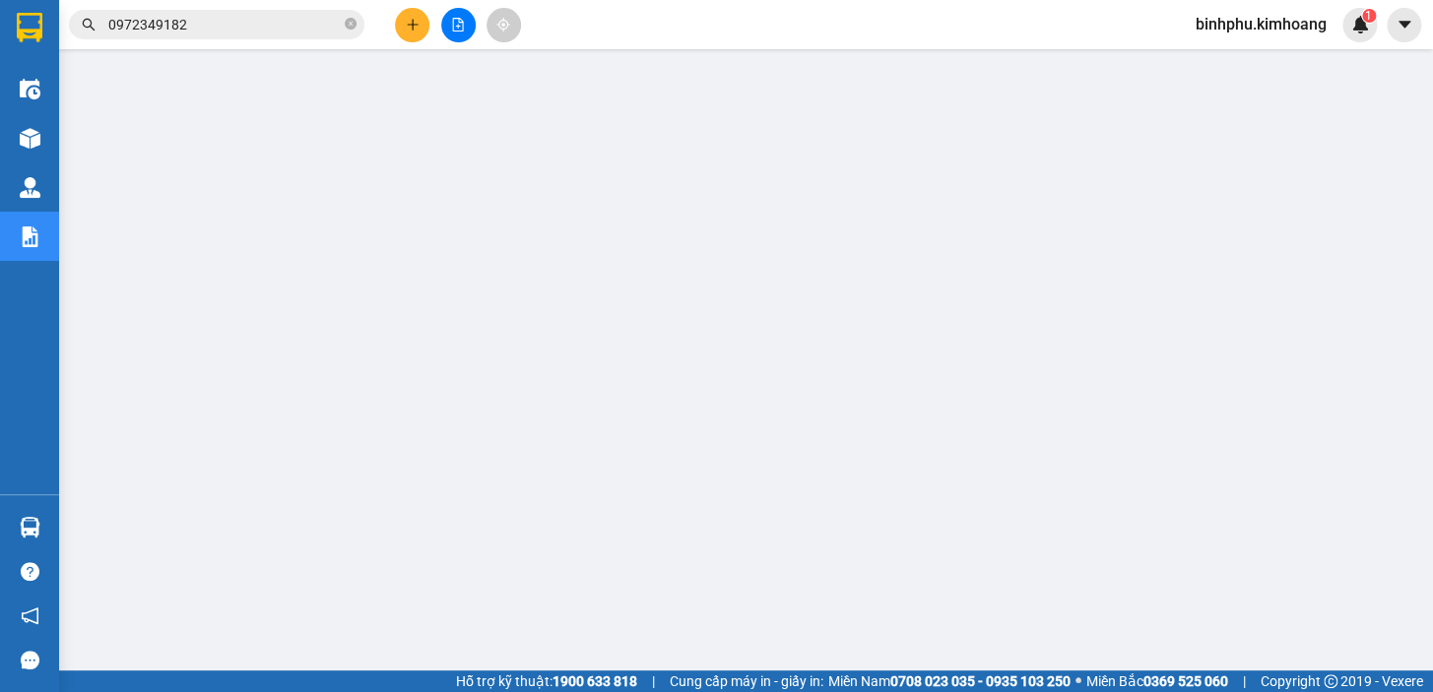
scroll to position [16, 0]
